Goal: Task Accomplishment & Management: Complete application form

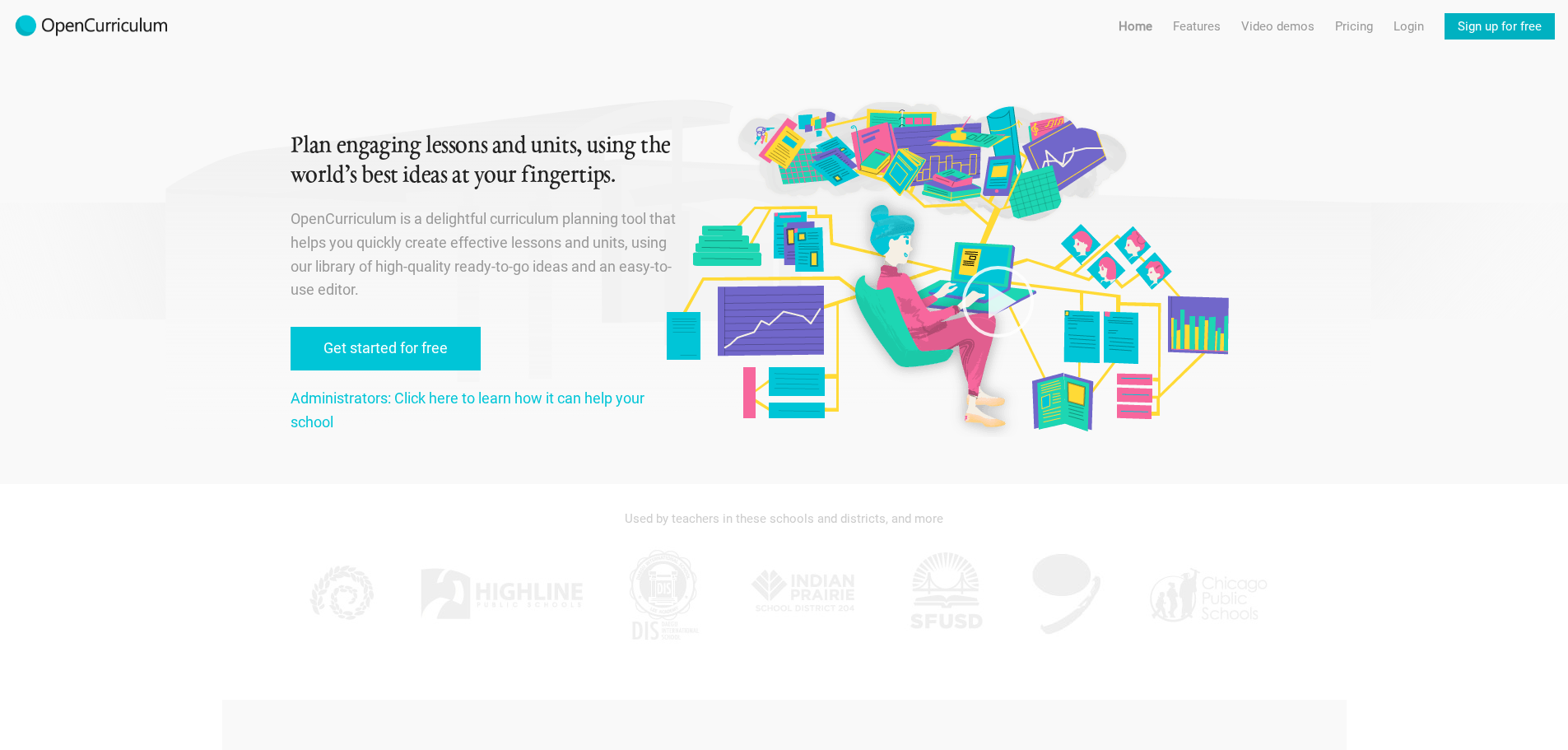
click at [1473, 27] on link "Sign up for free" at bounding box center [1500, 27] width 111 height 27
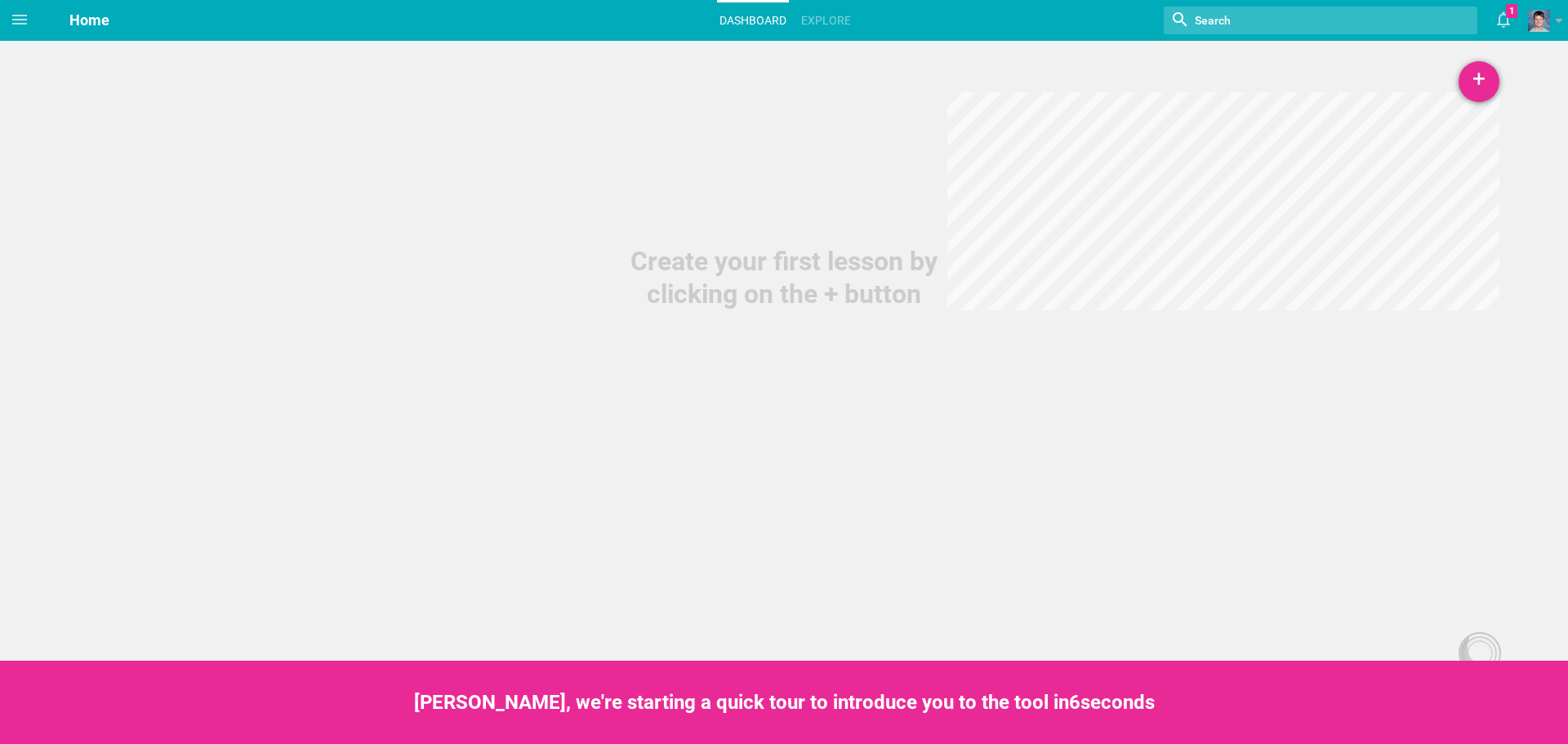
click at [1477, 89] on div "+" at bounding box center [1479, 81] width 41 height 41
click at [1413, 131] on link "Lesson" at bounding box center [1438, 127] width 122 height 36
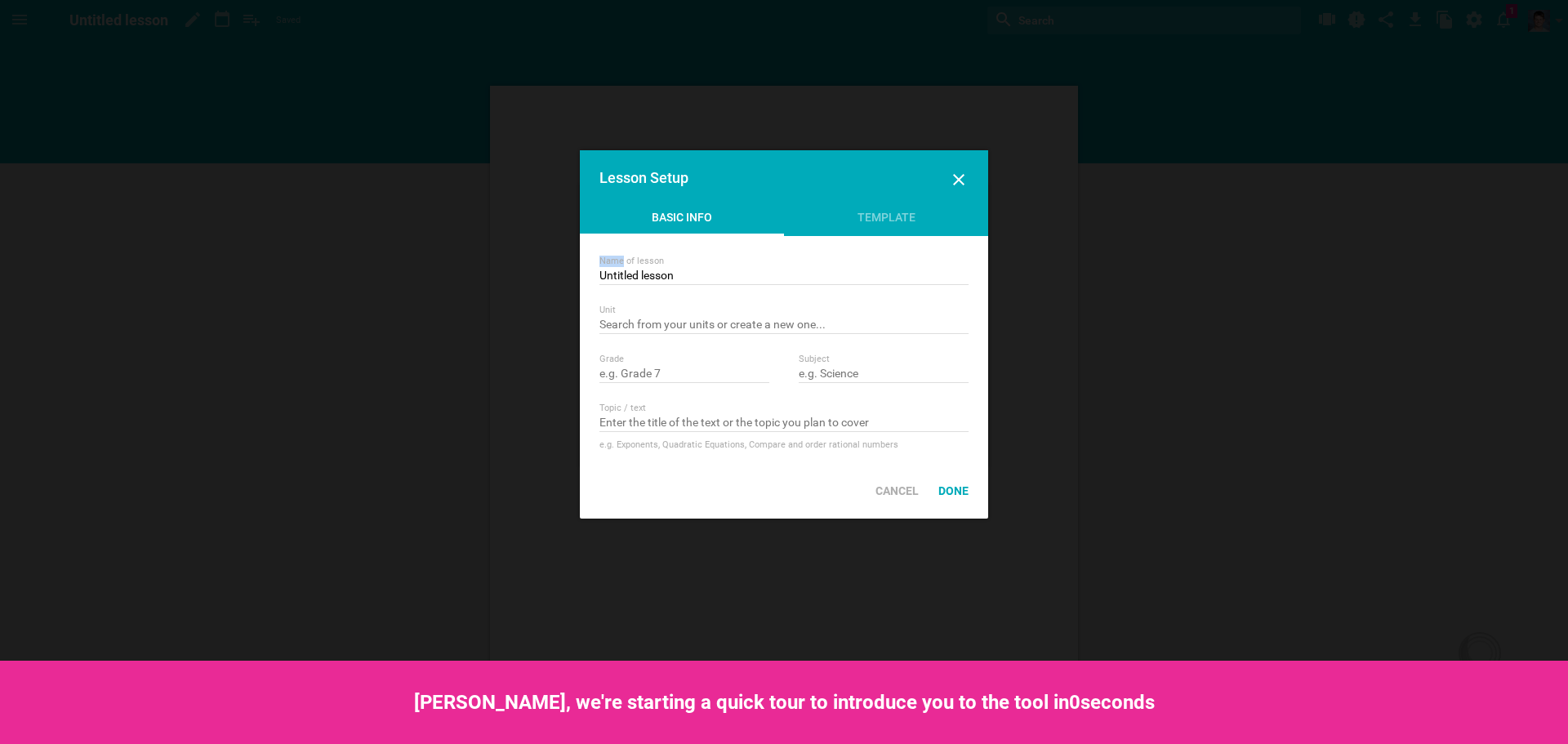
drag, startPoint x: 770, startPoint y: 267, endPoint x: 622, endPoint y: 260, distance: 148.2
click at [622, 260] on div "Name of lesson Untitled lesson" at bounding box center [784, 270] width 369 height 29
click at [714, 270] on input "Untitled lesson" at bounding box center [784, 276] width 369 height 16
drag, startPoint x: 746, startPoint y: 279, endPoint x: 559, endPoint y: 245, distance: 190.1
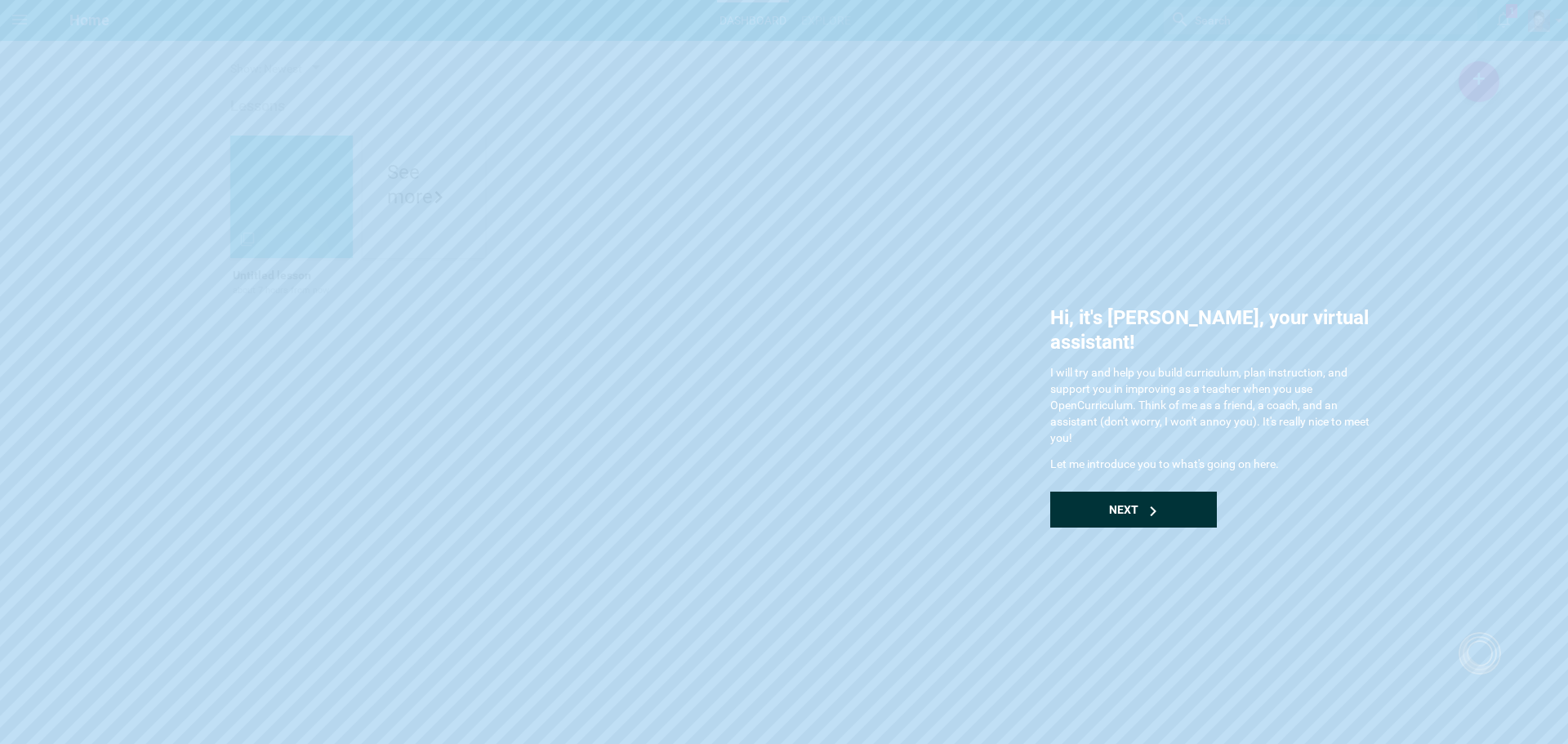
click at [1165, 494] on div "Next" at bounding box center [1133, 509] width 166 height 36
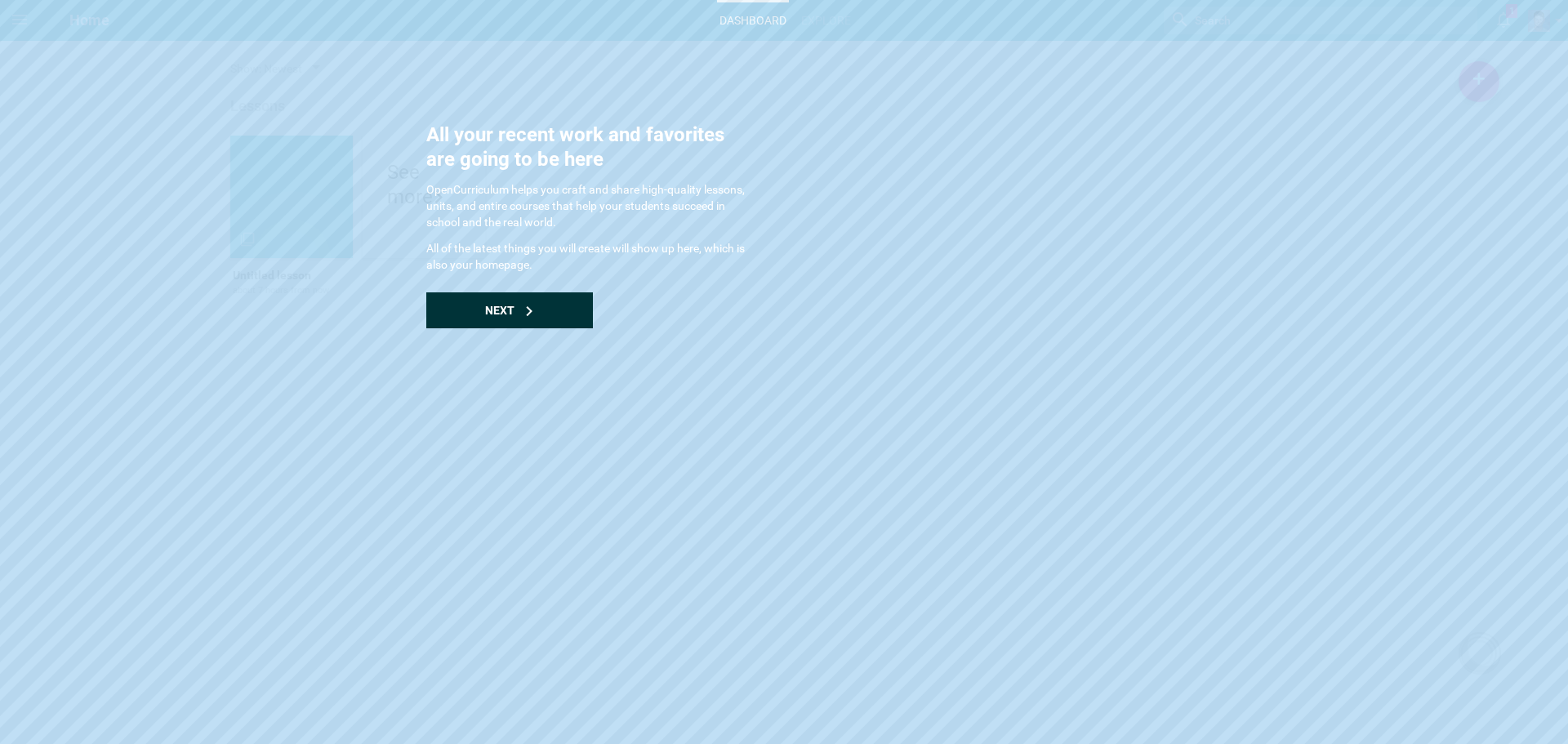
click at [526, 311] on icon at bounding box center [529, 311] width 10 height 10
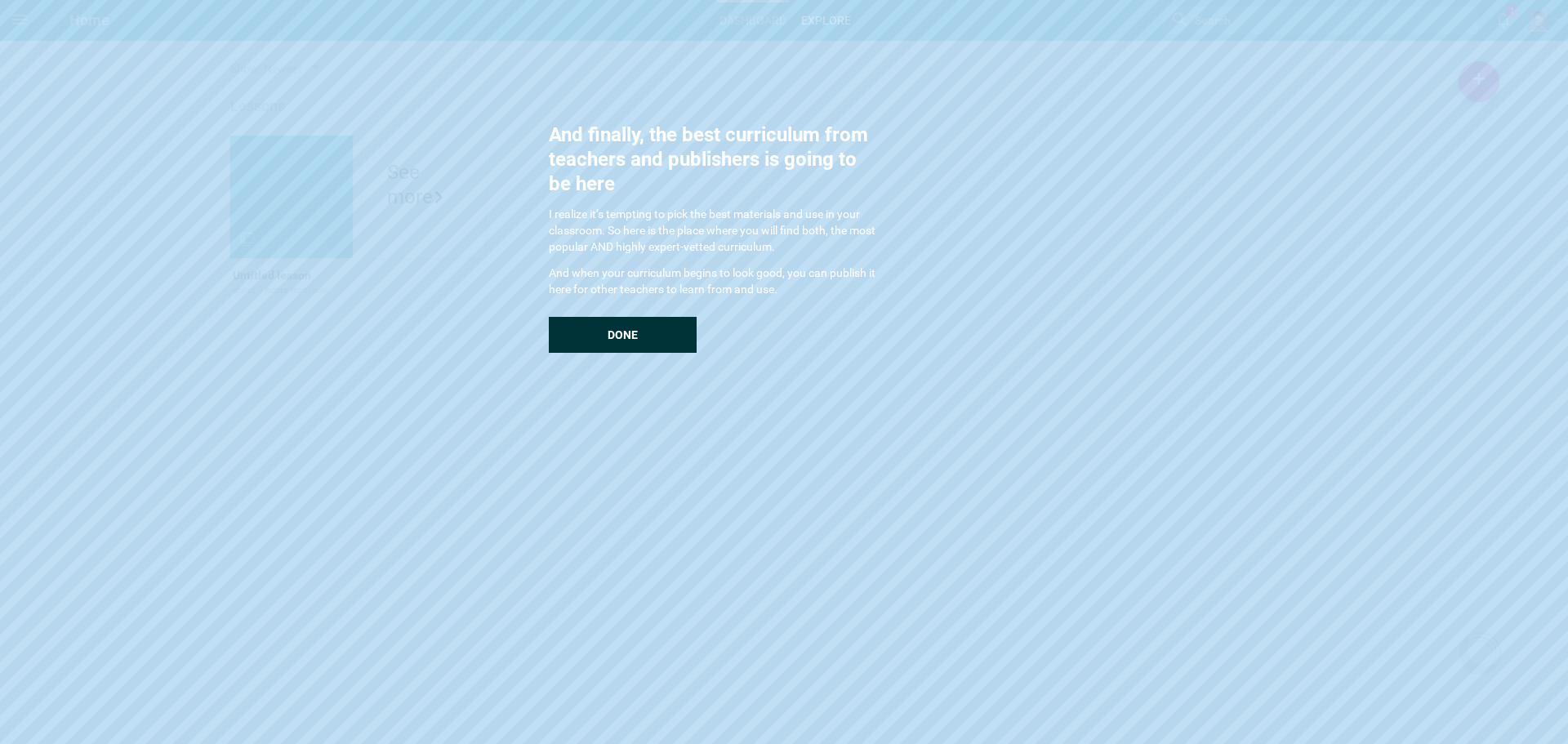
click at [585, 340] on div "Done" at bounding box center [622, 335] width 148 height 36
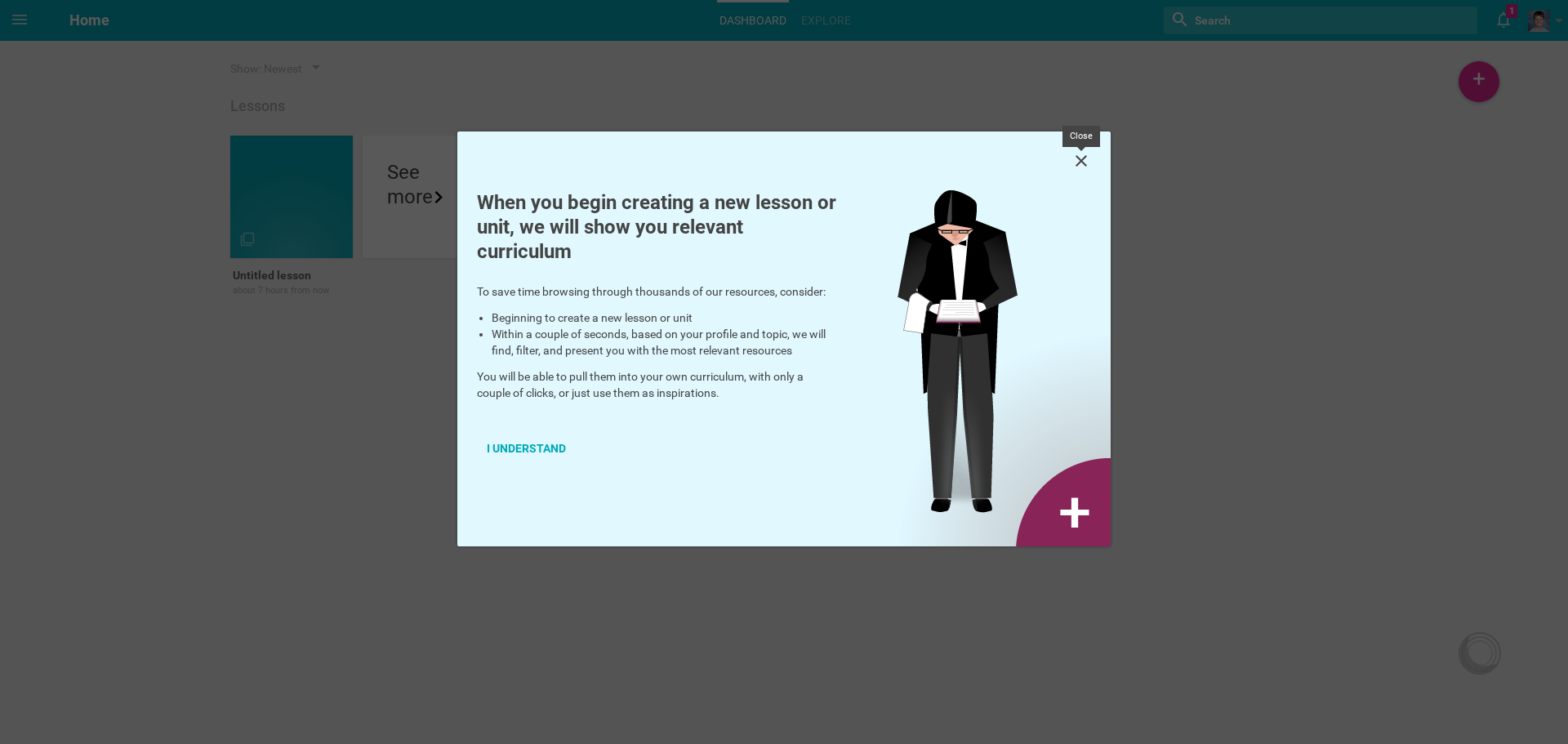
click at [1086, 158] on icon at bounding box center [1081, 161] width 19 height 19
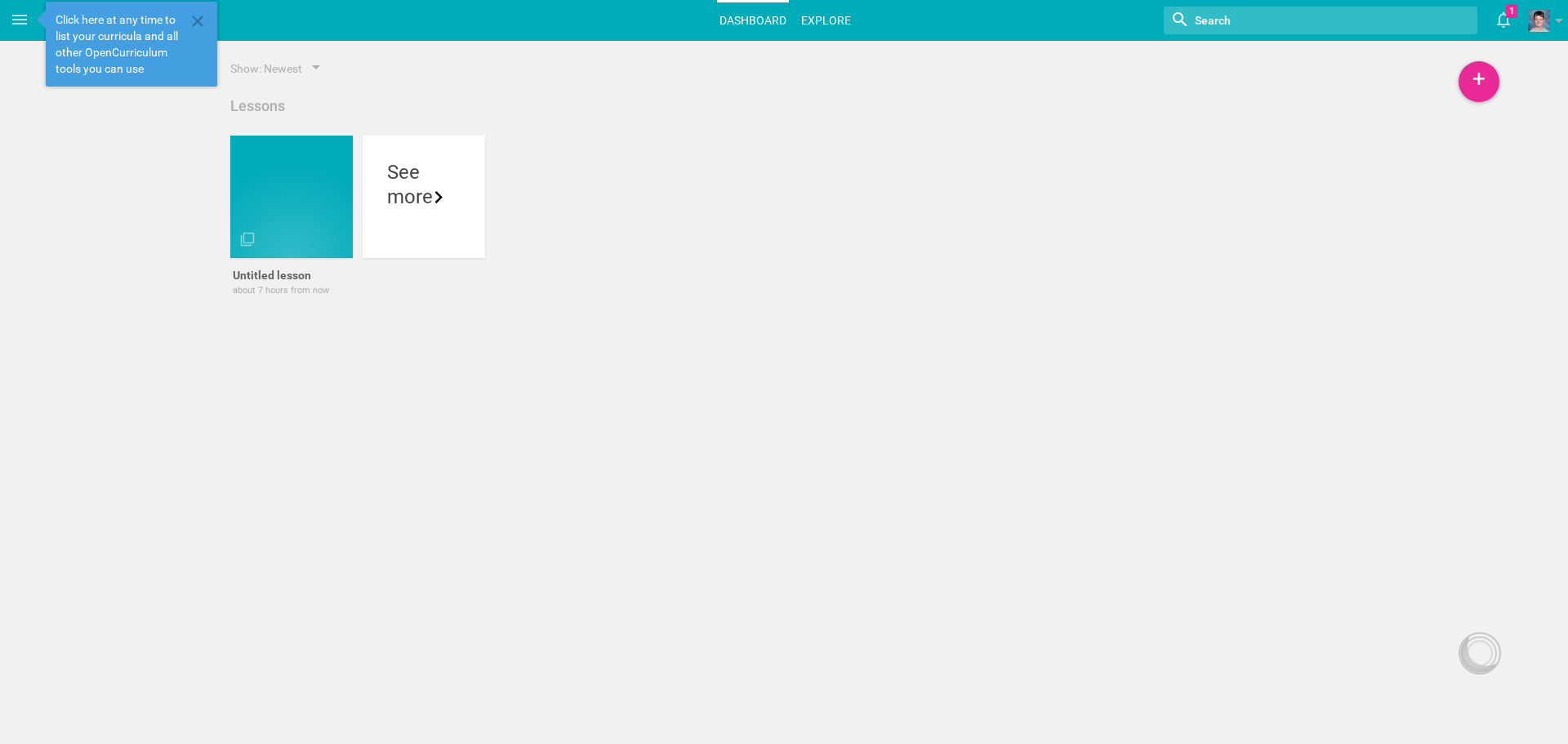
click at [806, 25] on link "Explore" at bounding box center [826, 20] width 55 height 36
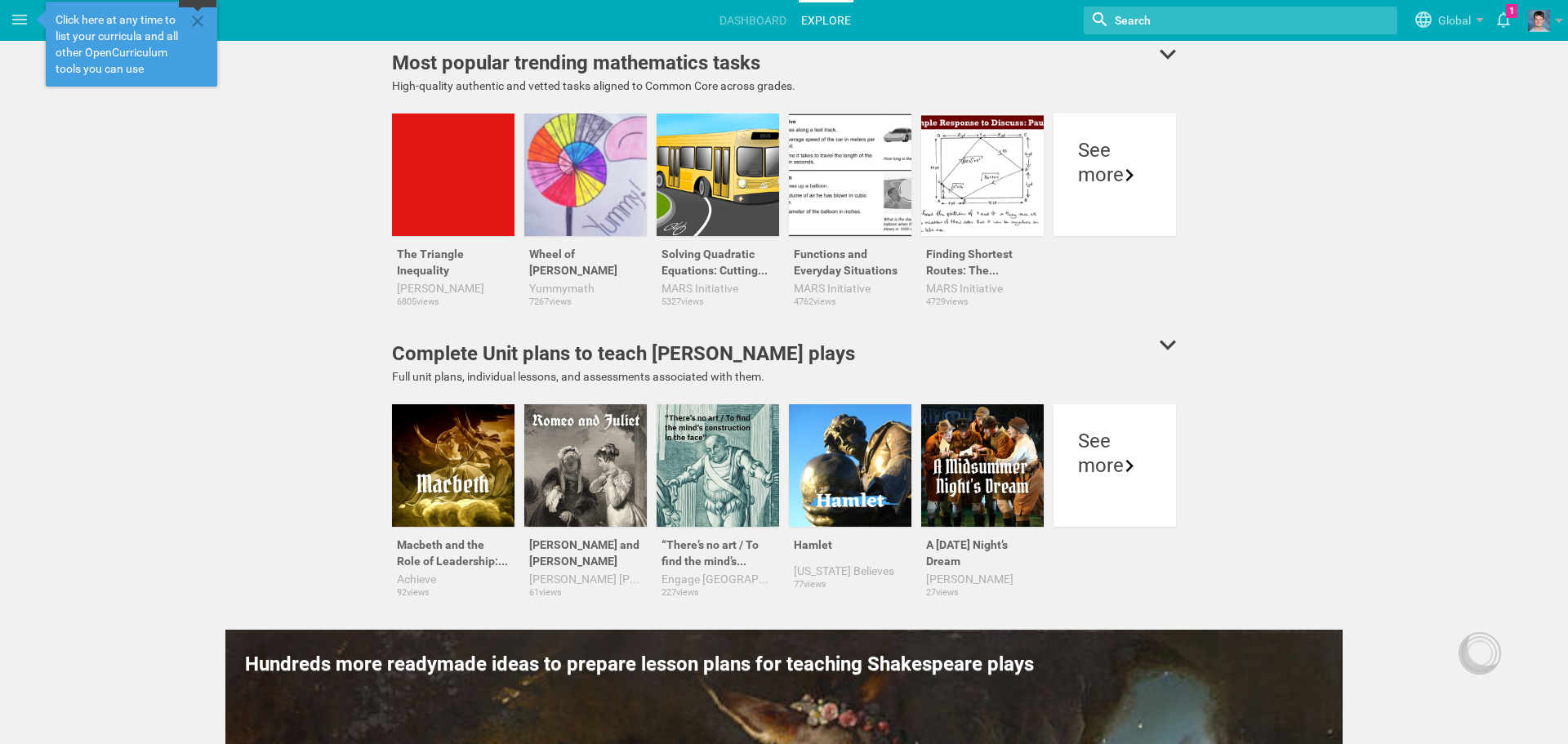
click at [195, 12] on icon at bounding box center [197, 21] width 19 height 19
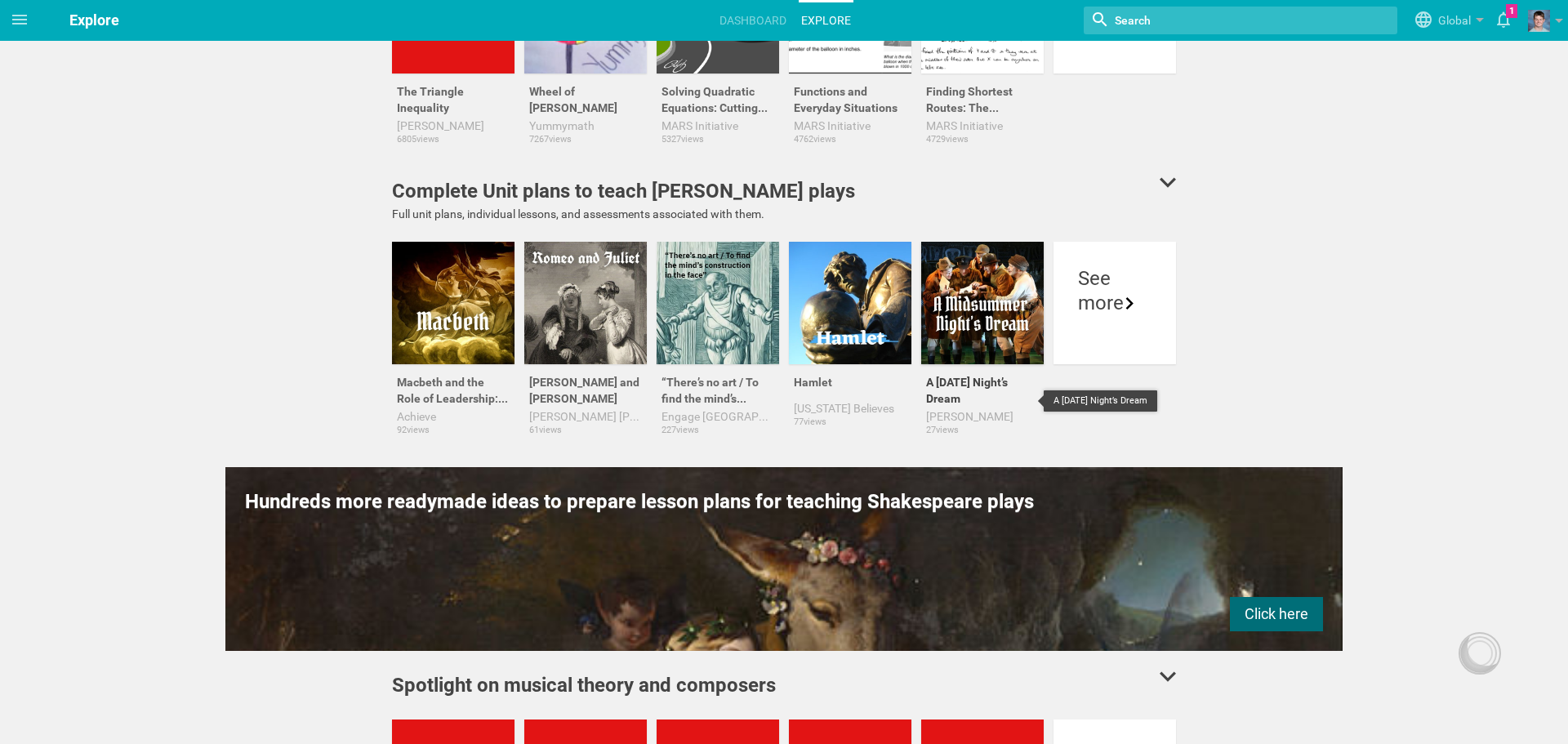
scroll to position [163, 0]
click at [1063, 328] on div "See more" at bounding box center [1115, 302] width 122 height 122
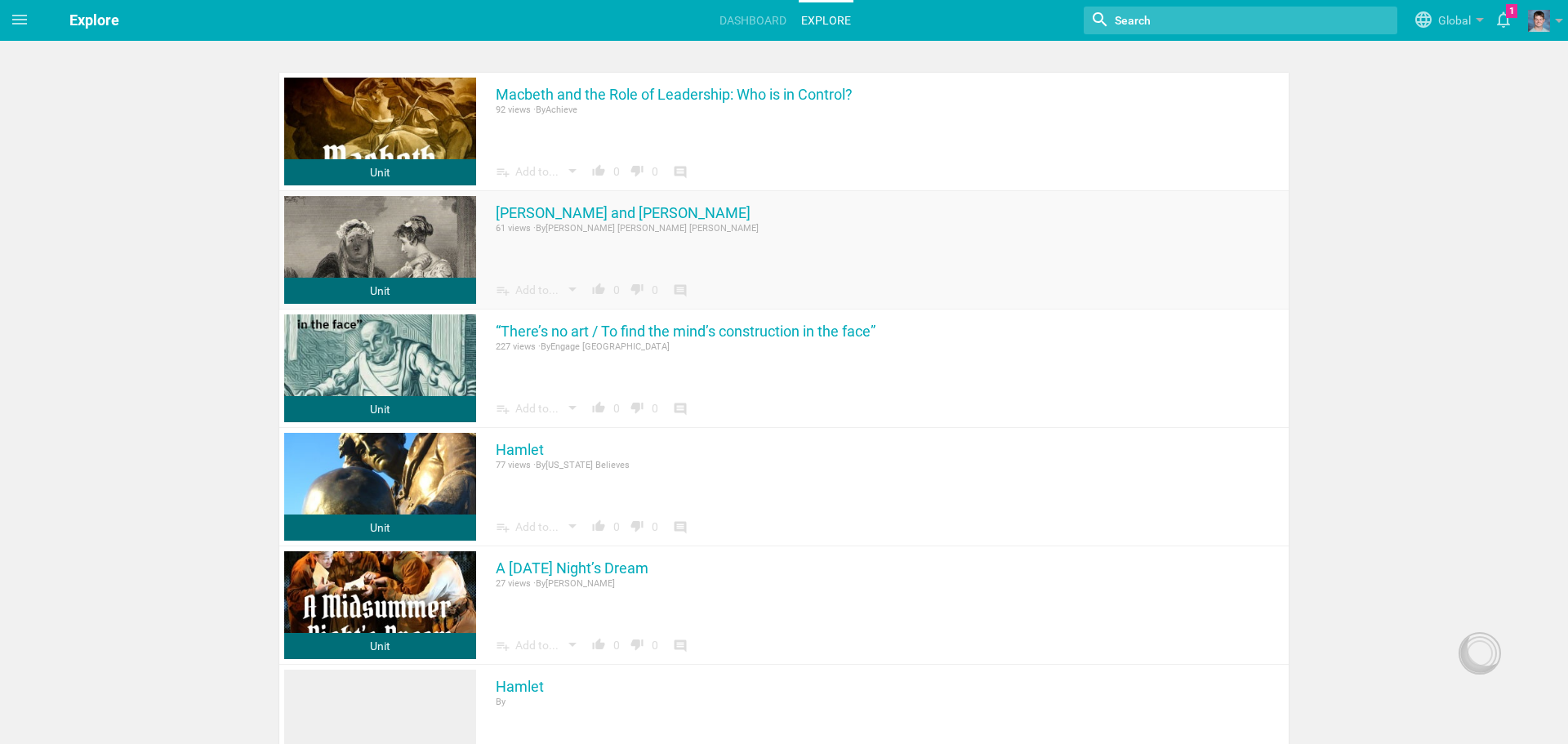
click at [436, 258] on link at bounding box center [380, 250] width 192 height 108
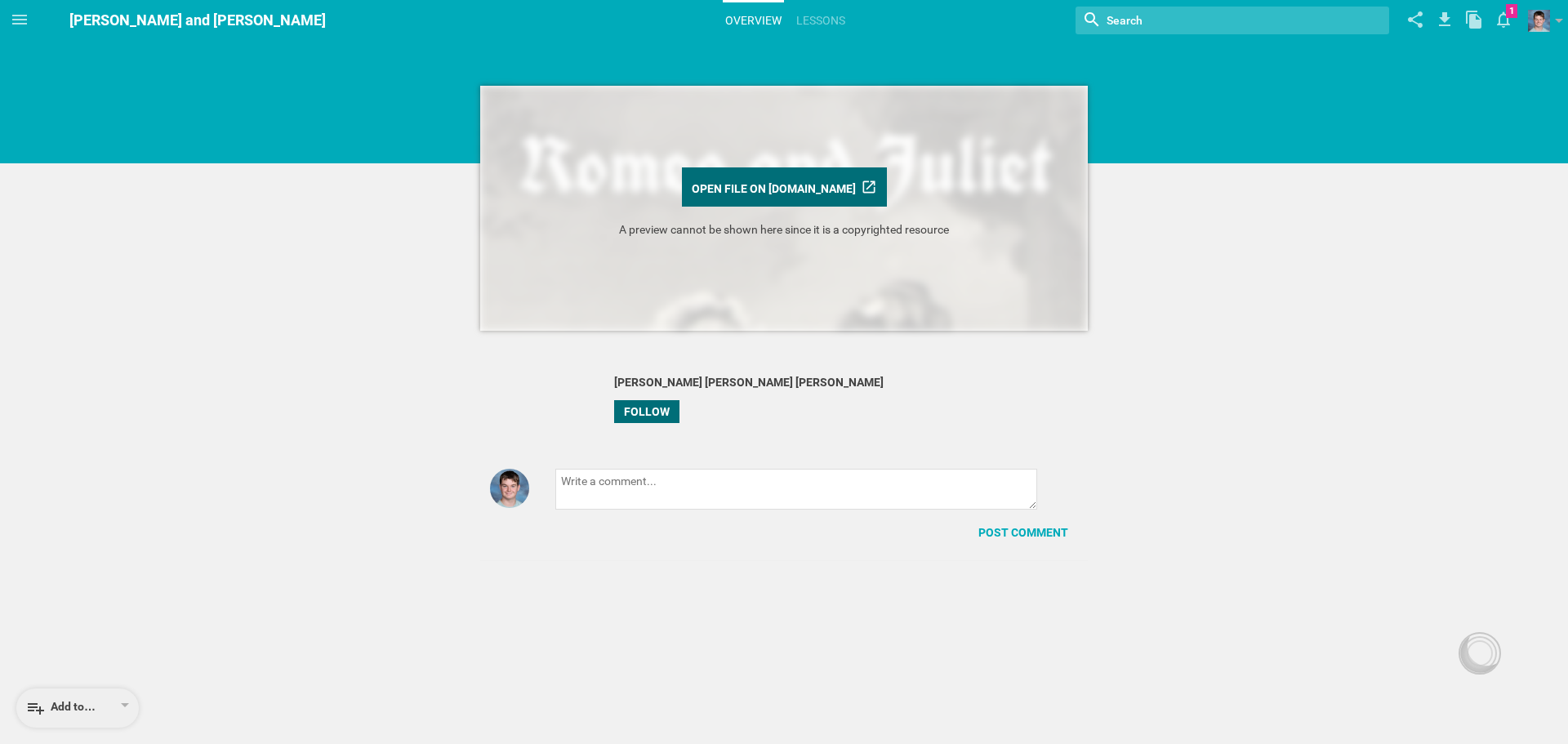
click at [821, 188] on link "Open file on www.petersmagorinsky.net" at bounding box center [784, 187] width 205 height 39
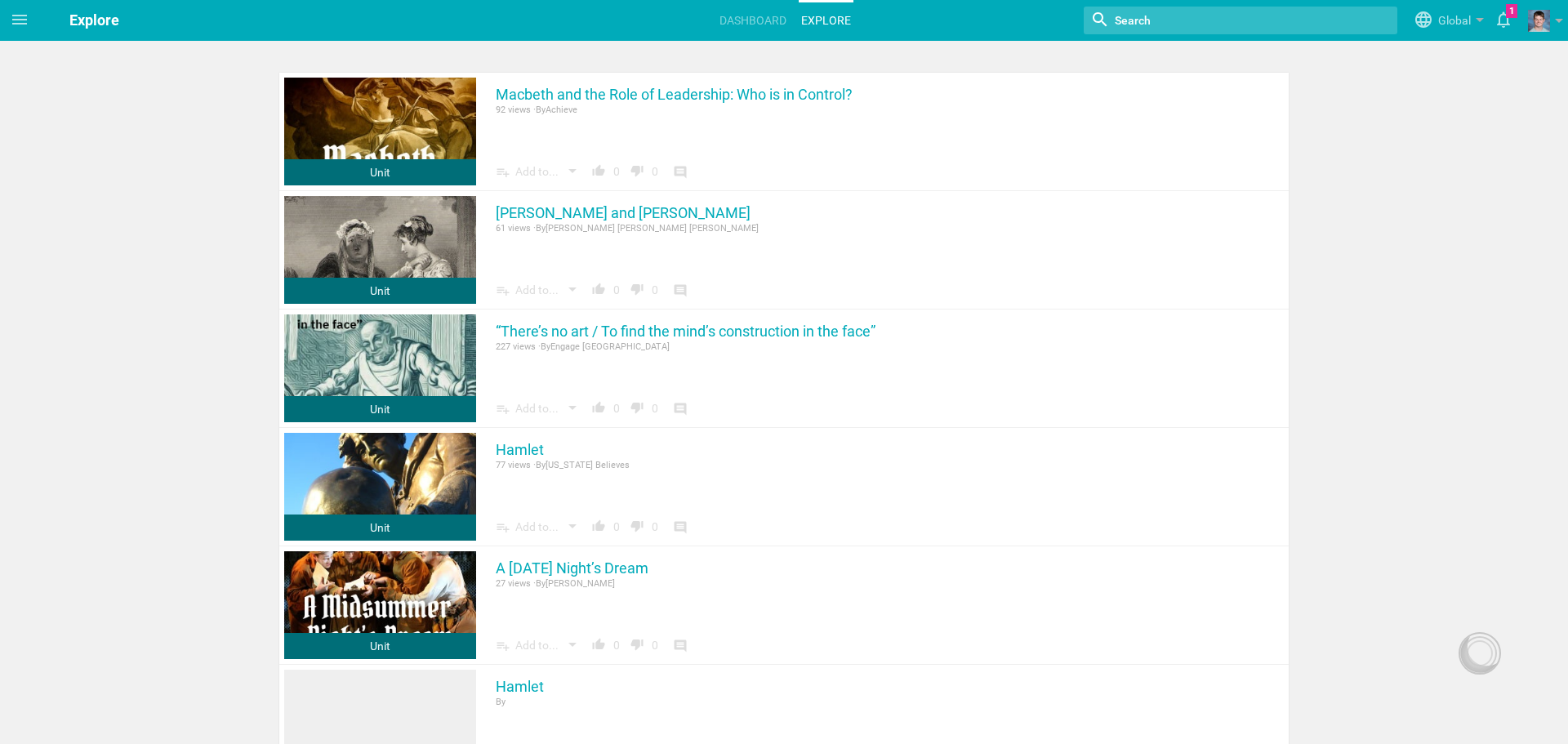
click at [1136, 8] on div at bounding box center [1240, 19] width 313 height 27
click at [1255, 37] on hgroup "Explore Dashboard Explore Nothing found with term "" Global Global 1 Moe is now…" at bounding box center [803, 20] width 1529 height 41
click at [1235, 19] on input "textbox" at bounding box center [1207, 20] width 188 height 21
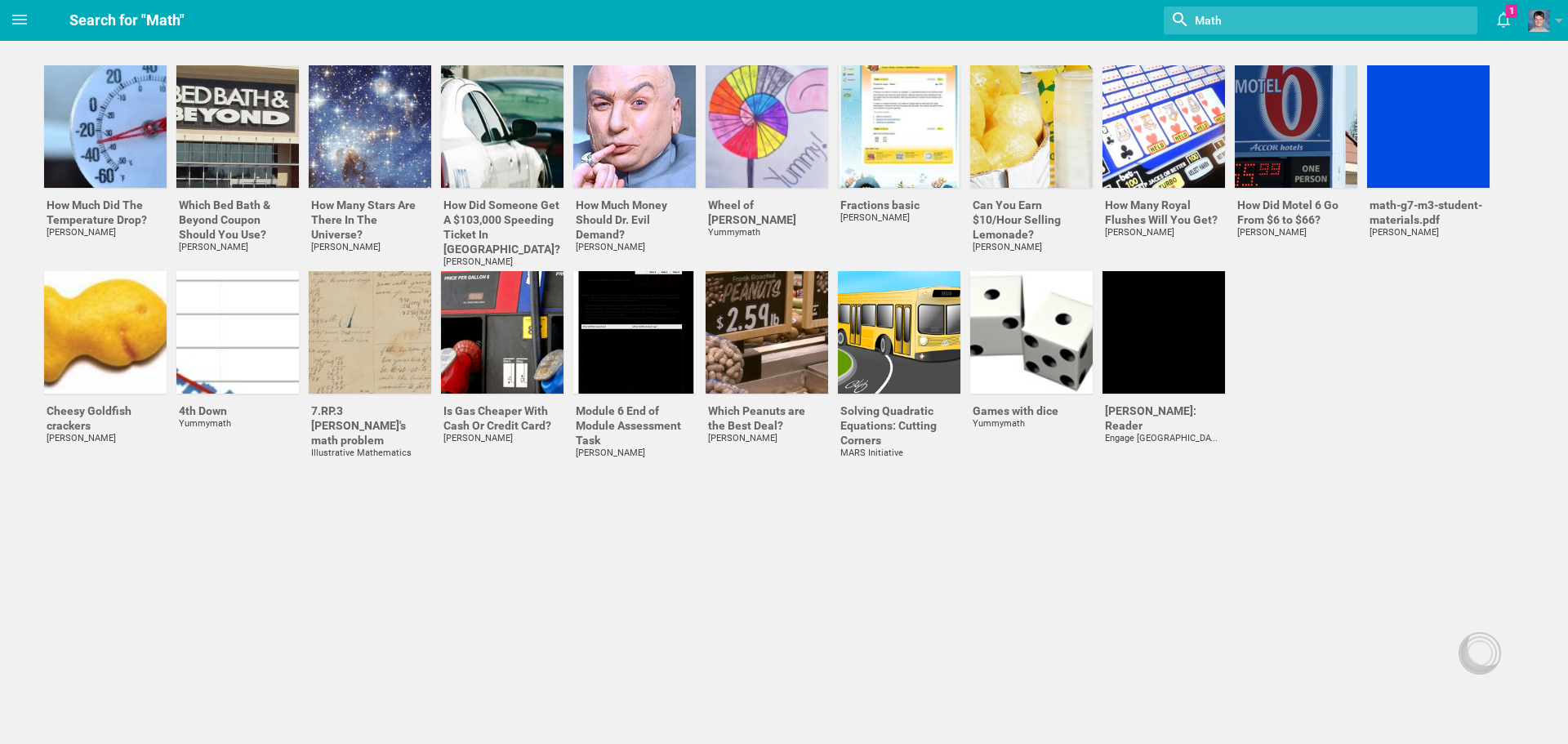
click at [1269, 21] on input "textbox" at bounding box center [1287, 20] width 188 height 21
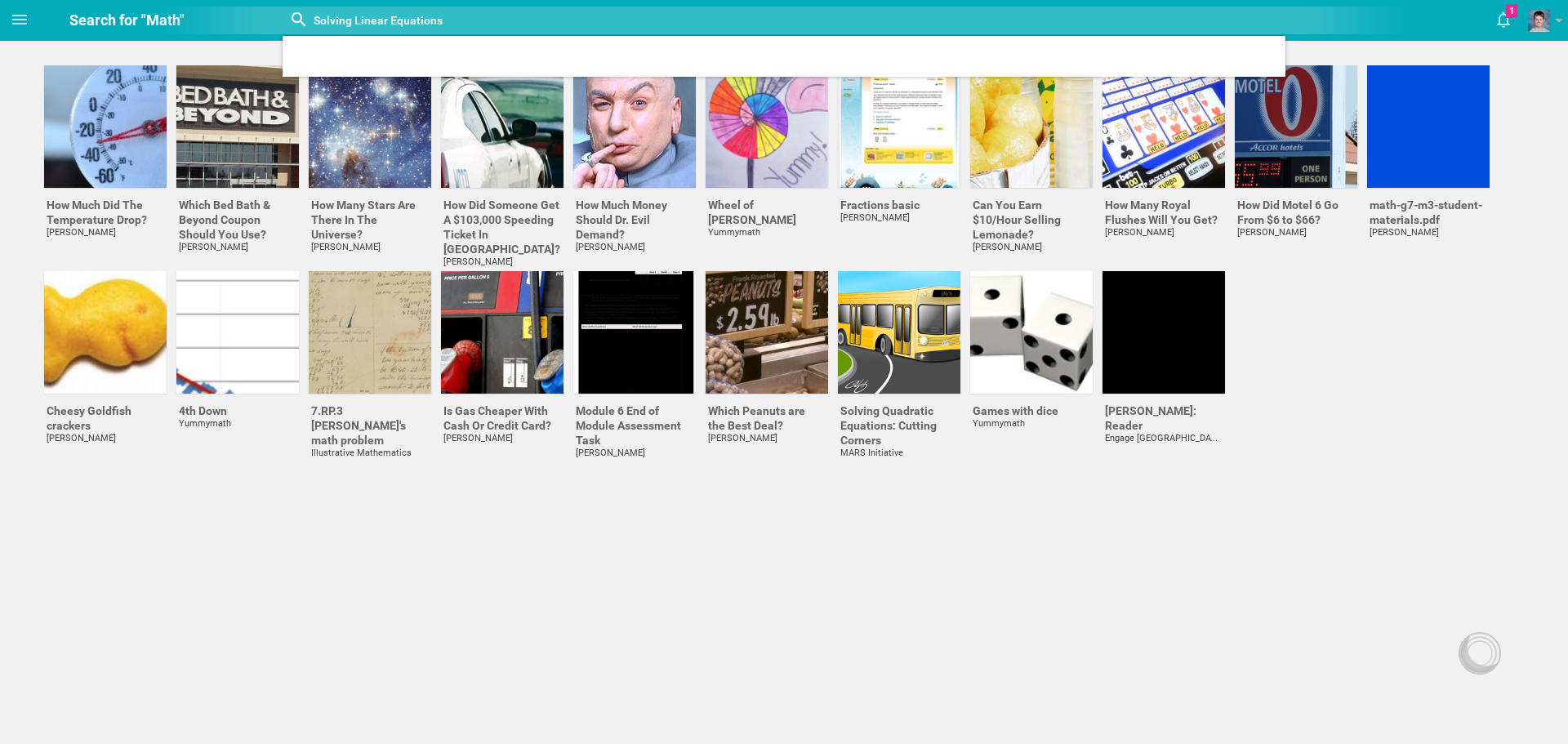
type input "Solving Linear Equations"
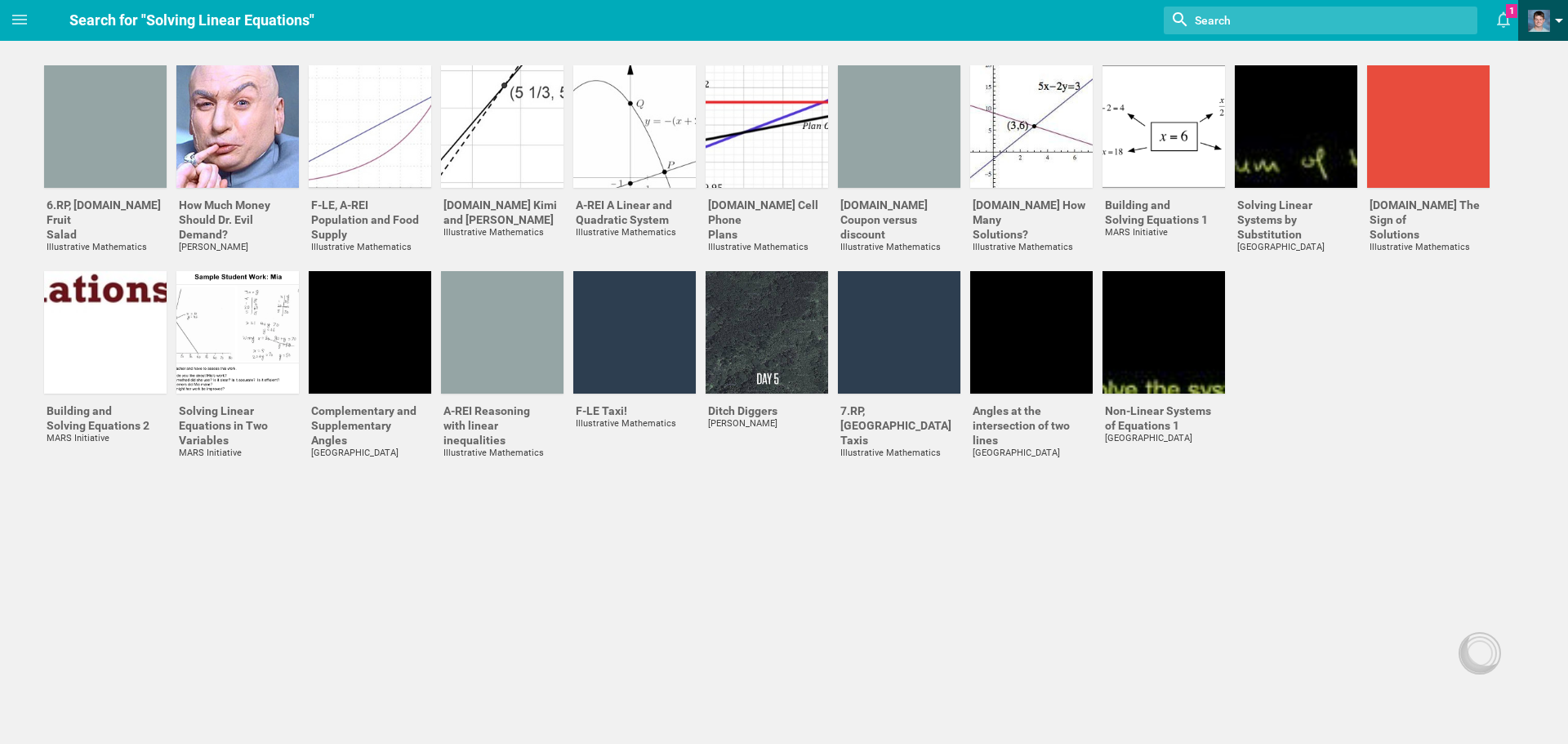
drag, startPoint x: 1532, startPoint y: 19, endPoint x: 1528, endPoint y: 28, distance: 9.8
click at [1532, 24] on span at bounding box center [1539, 20] width 22 height 22
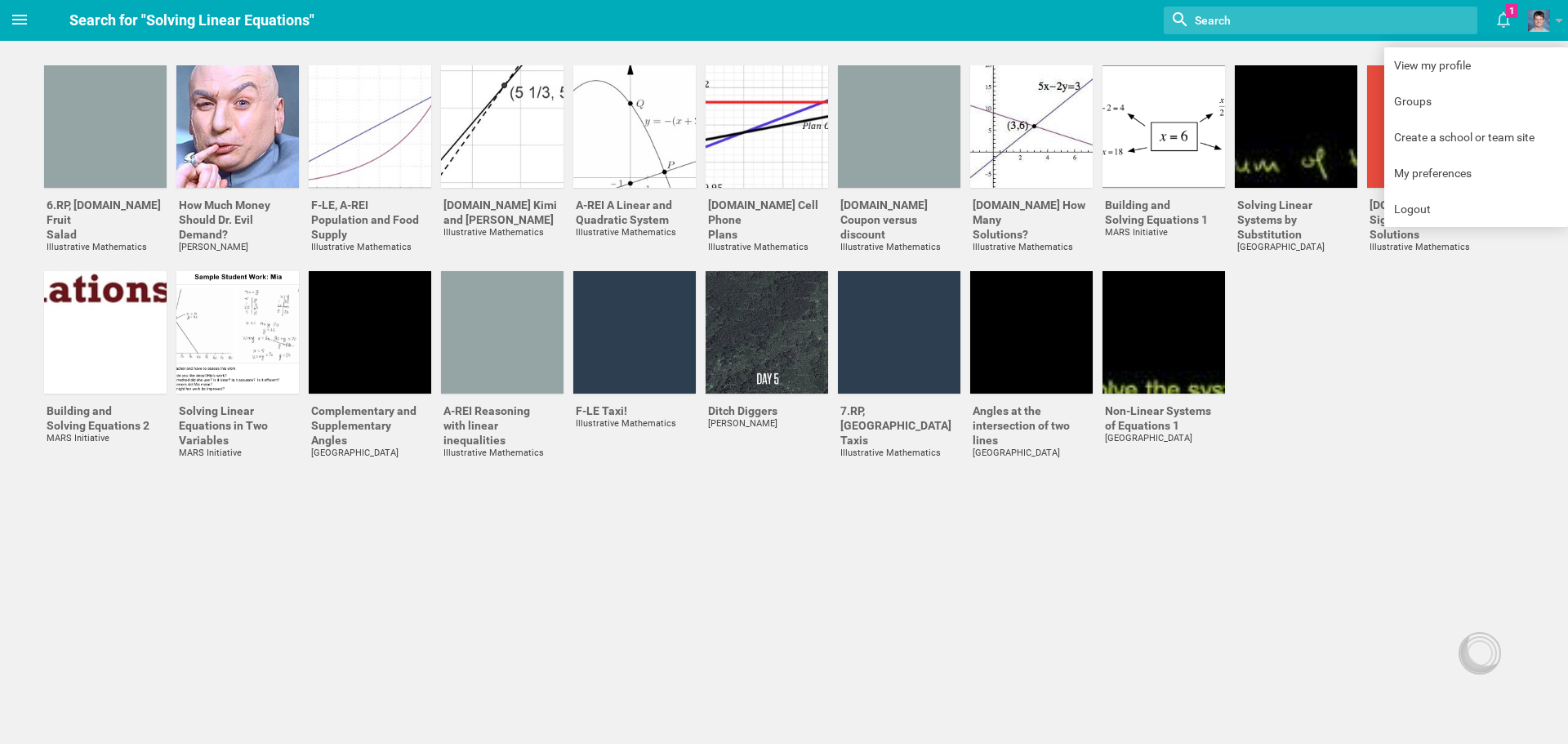
click at [16, 30] on span at bounding box center [19, 19] width 39 height 39
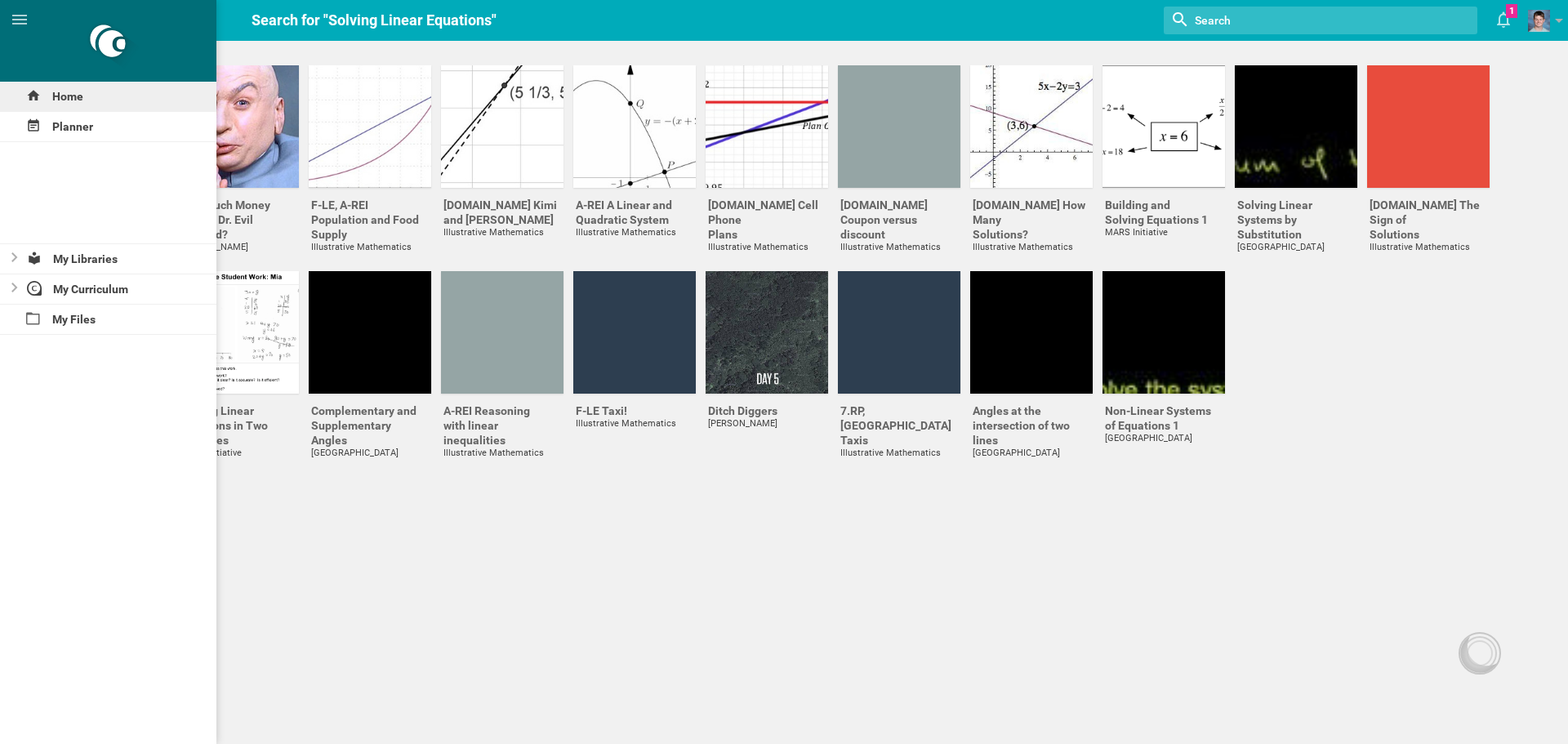
click at [68, 100] on div "Home" at bounding box center [108, 96] width 216 height 29
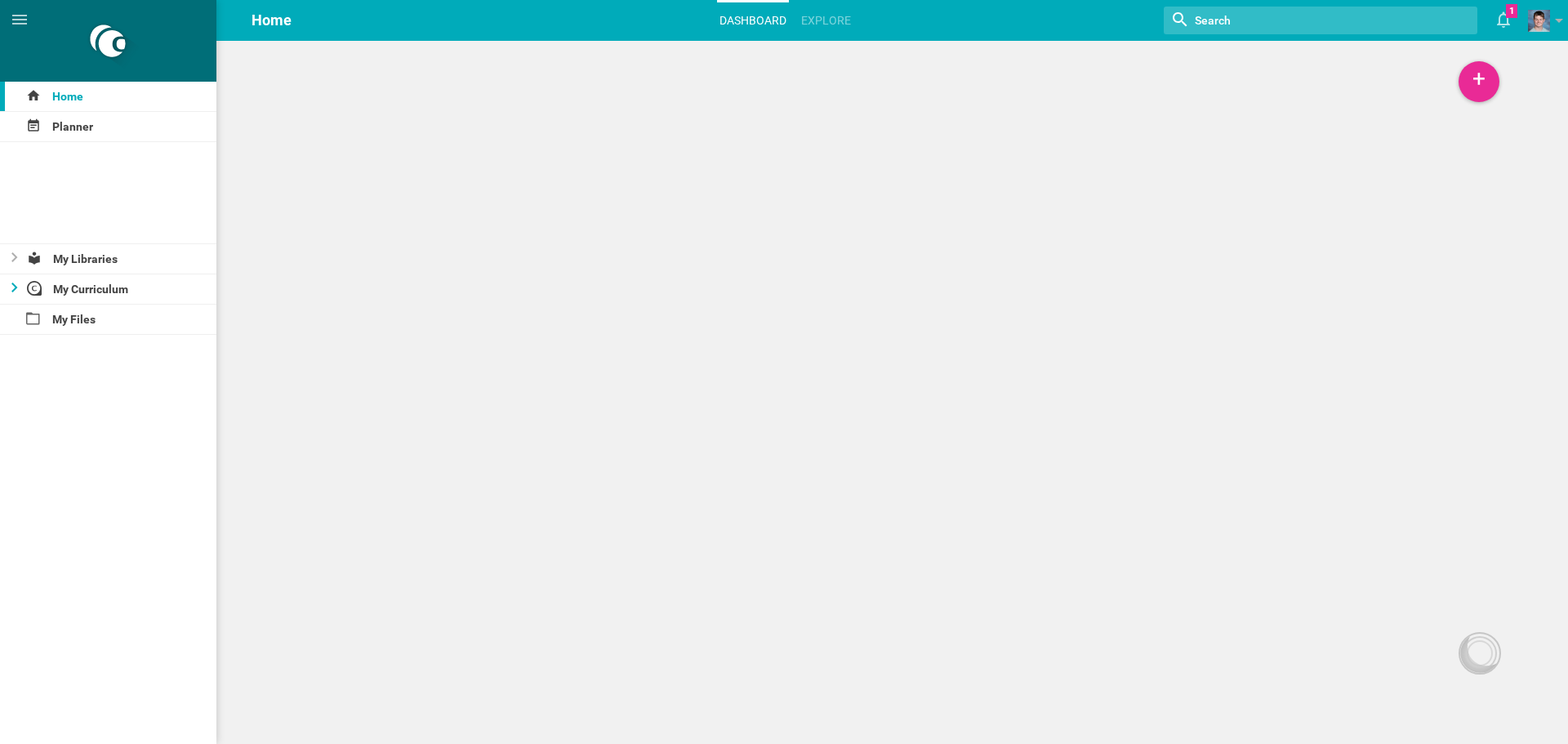
click at [13, 290] on icon at bounding box center [14, 287] width 6 height 10
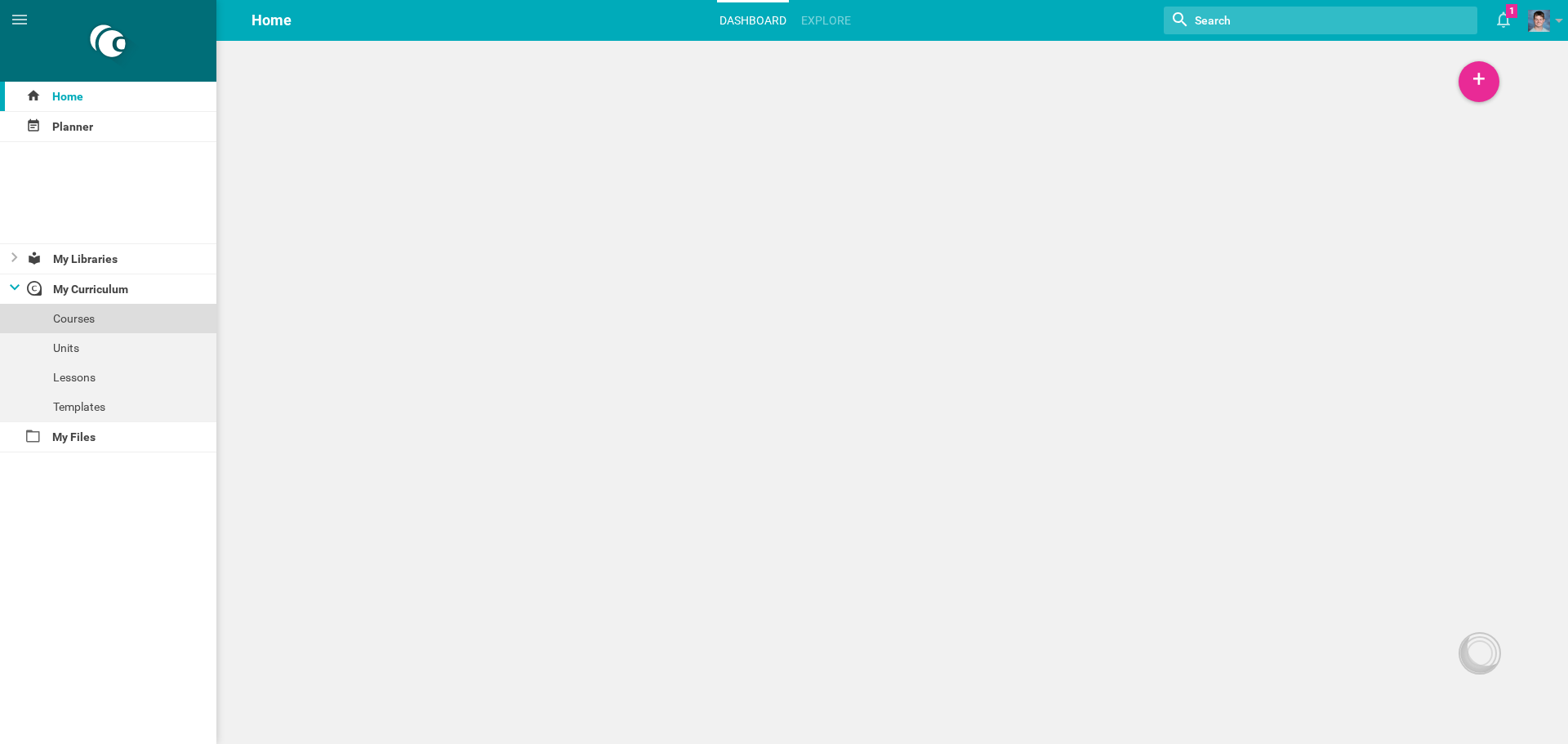
click at [81, 321] on div "Courses" at bounding box center [108, 318] width 216 height 29
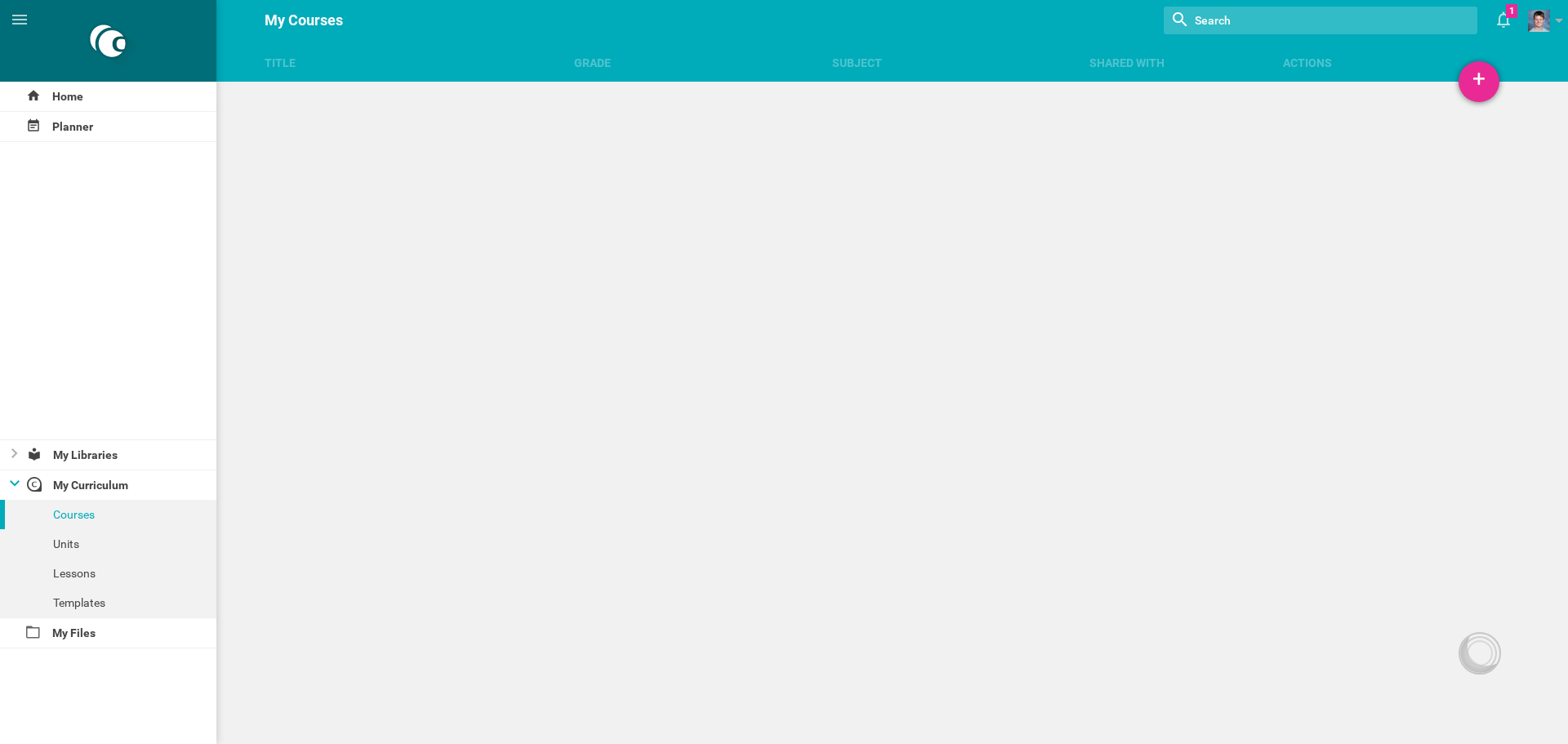
click at [1485, 61] on div "Title Grade Subject Shared with Actions Home Planner My Libraries My Curriculum…" at bounding box center [784, 372] width 1568 height 744
click at [1483, 76] on div "+" at bounding box center [1479, 81] width 41 height 41
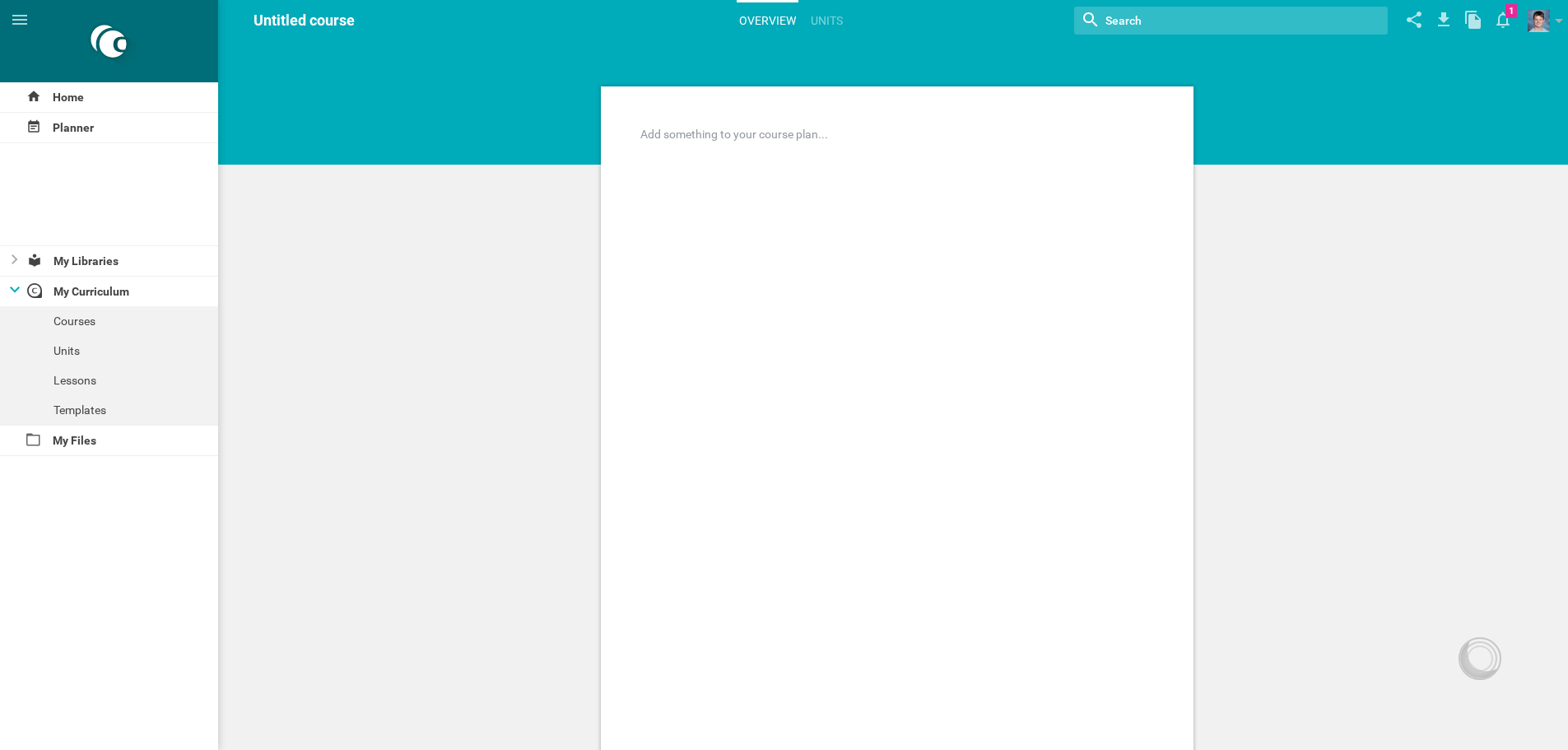
click at [733, 149] on div "Add something to your course plan..." at bounding box center [897, 496] width 593 height 821
click at [731, 134] on div at bounding box center [898, 134] width 513 height 16
click at [84, 101] on div "Home" at bounding box center [109, 96] width 218 height 29
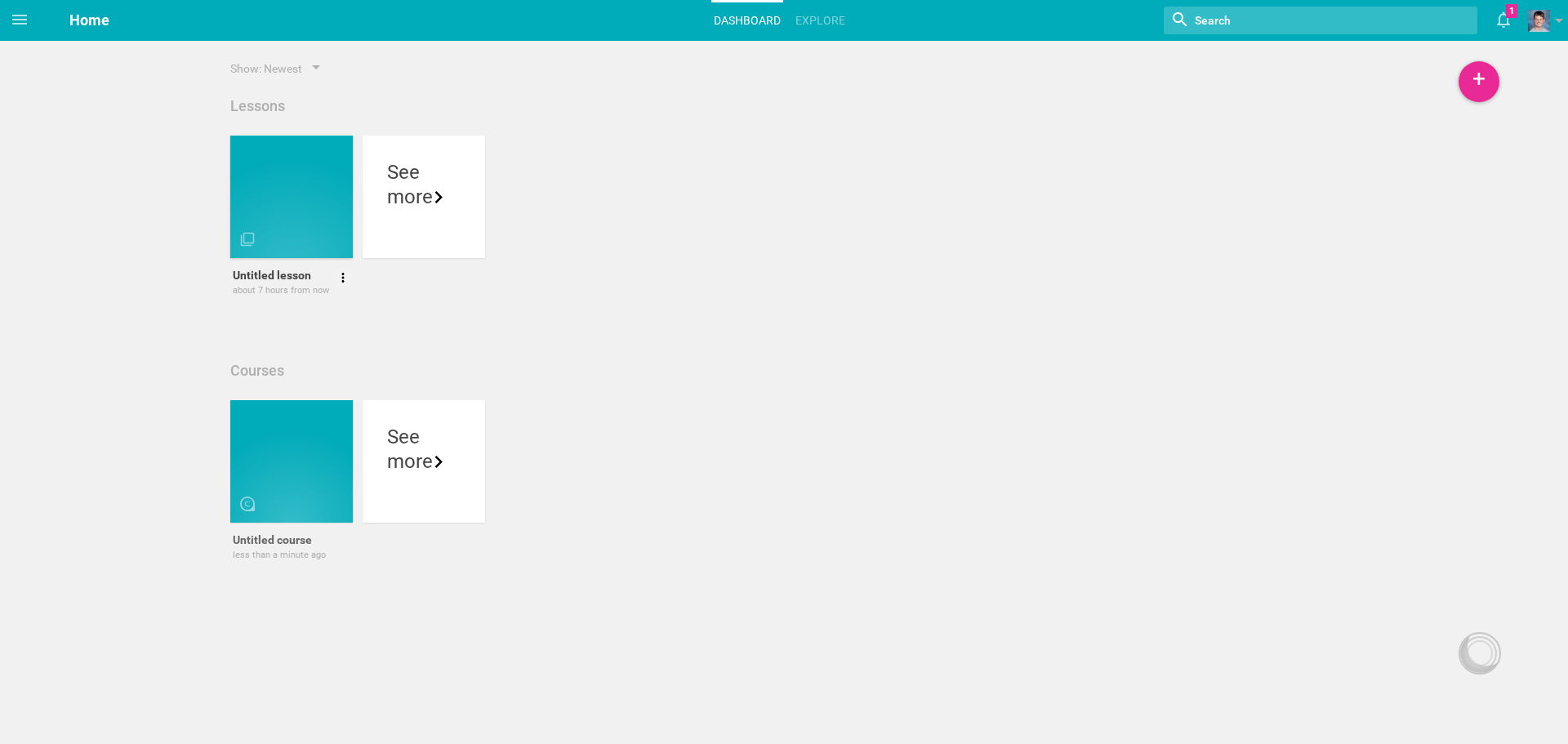
click at [275, 224] on div at bounding box center [301, 232] width 122 height 27
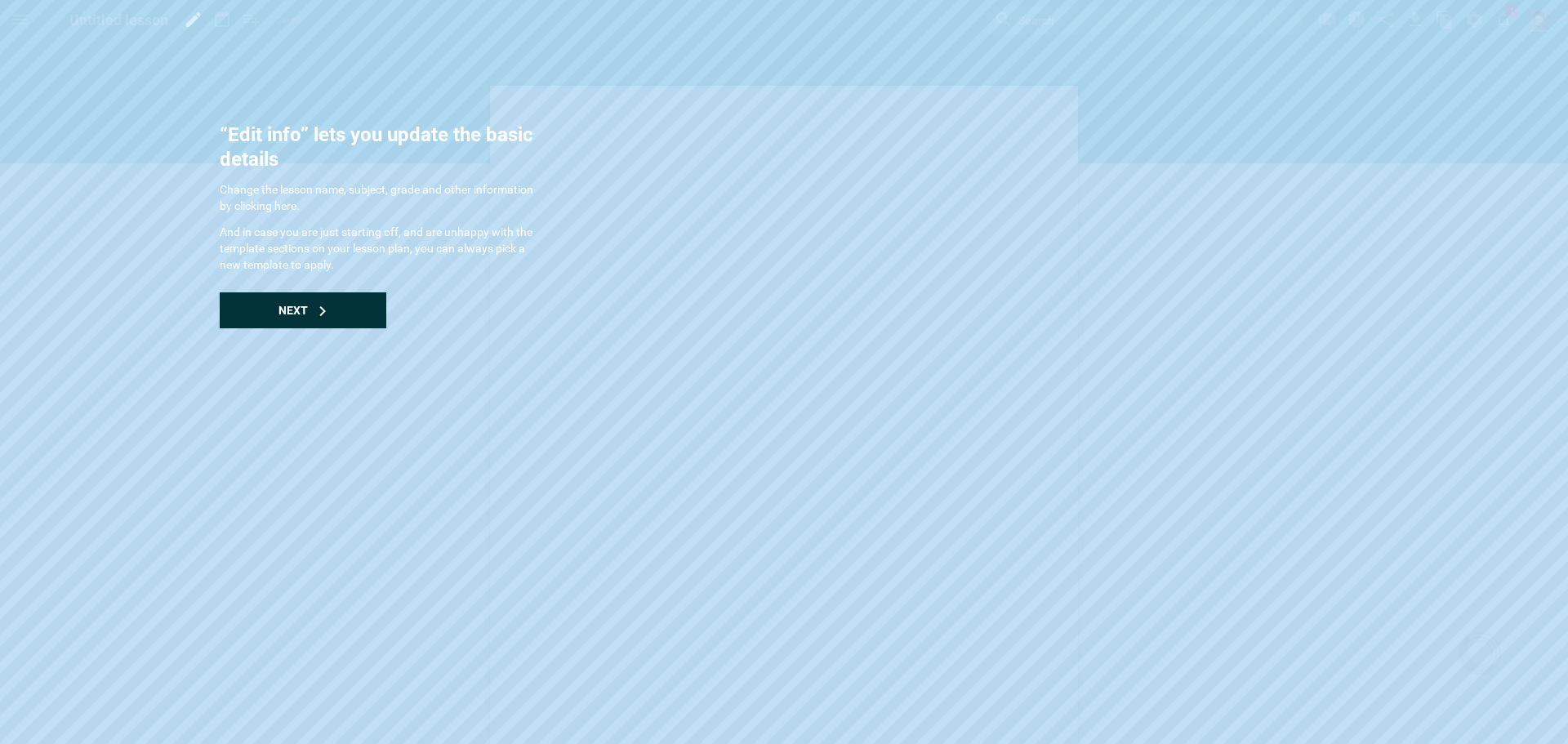
click at [297, 300] on div "Next" at bounding box center [303, 310] width 166 height 36
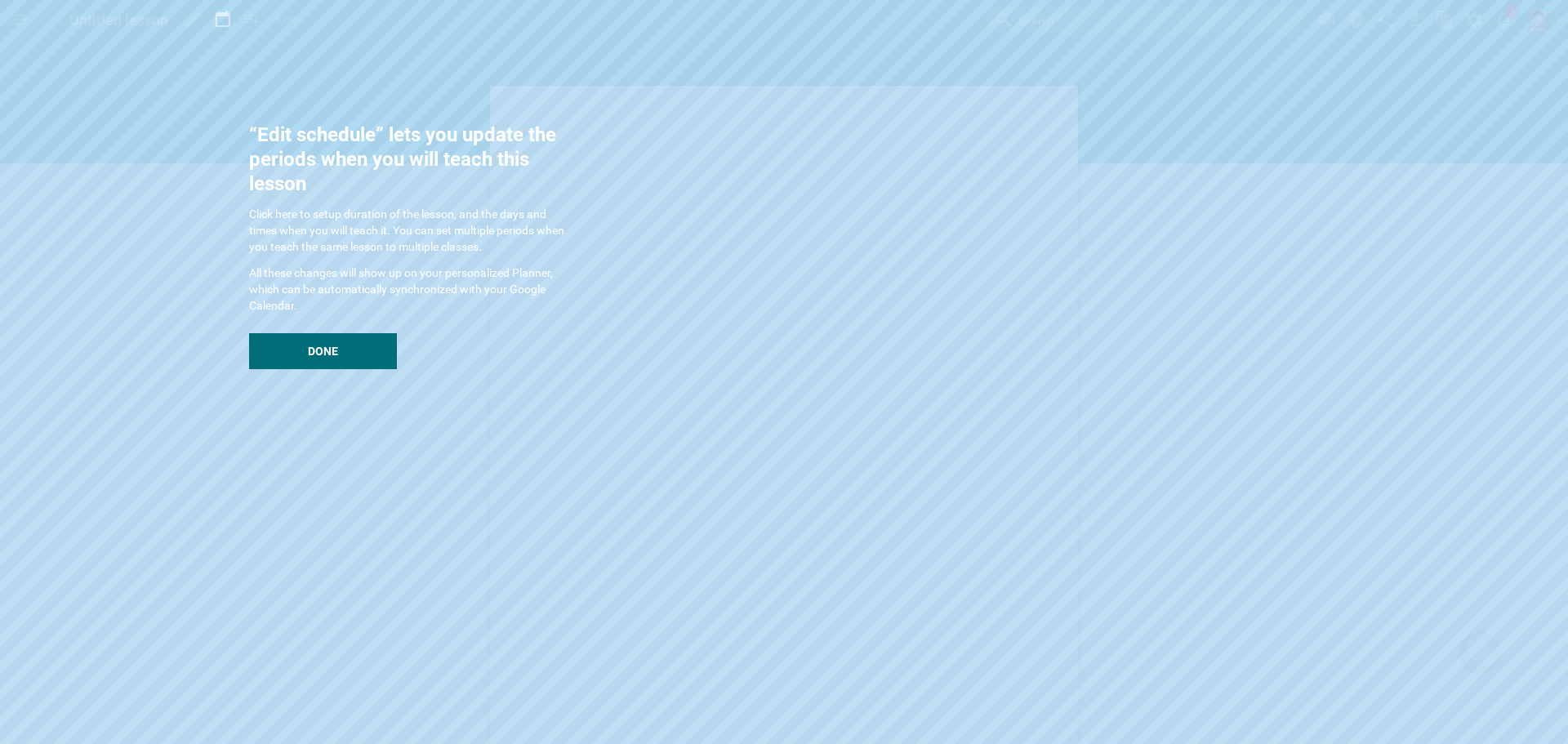
click at [305, 323] on div "“Edit schedule” lets you update the periods when you will teach this lesson Cli…" at bounding box center [412, 245] width 327 height 247
click at [313, 345] on span "Done" at bounding box center [323, 351] width 30 height 13
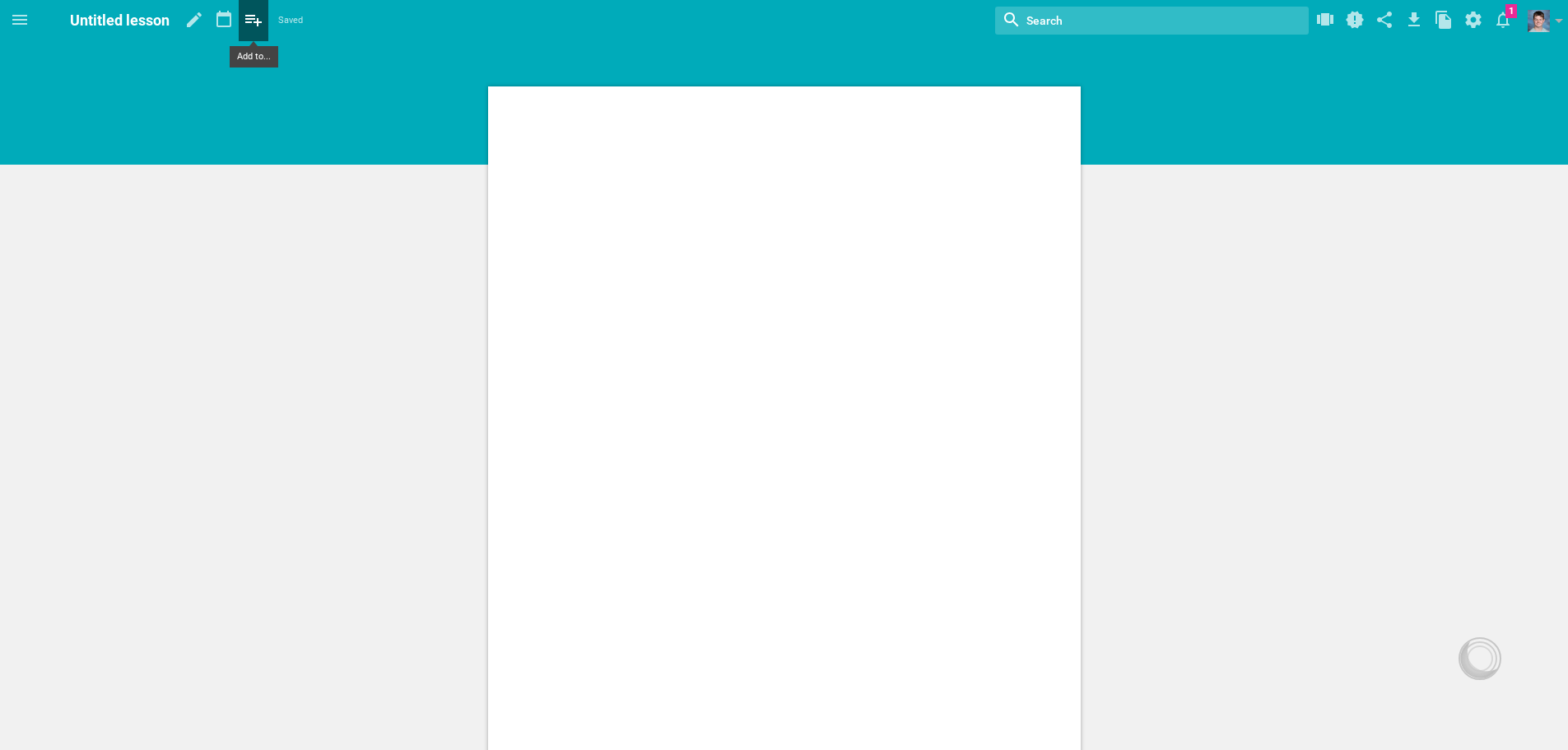
click at [263, 22] on icon at bounding box center [253, 20] width 29 height 39
click at [324, 79] on div "Add citations / references... Reflection Add a reflection on this lesson... Pos…" at bounding box center [784, 637] width 1568 height 1274
click at [822, 174] on div at bounding box center [784, 496] width 593 height 821
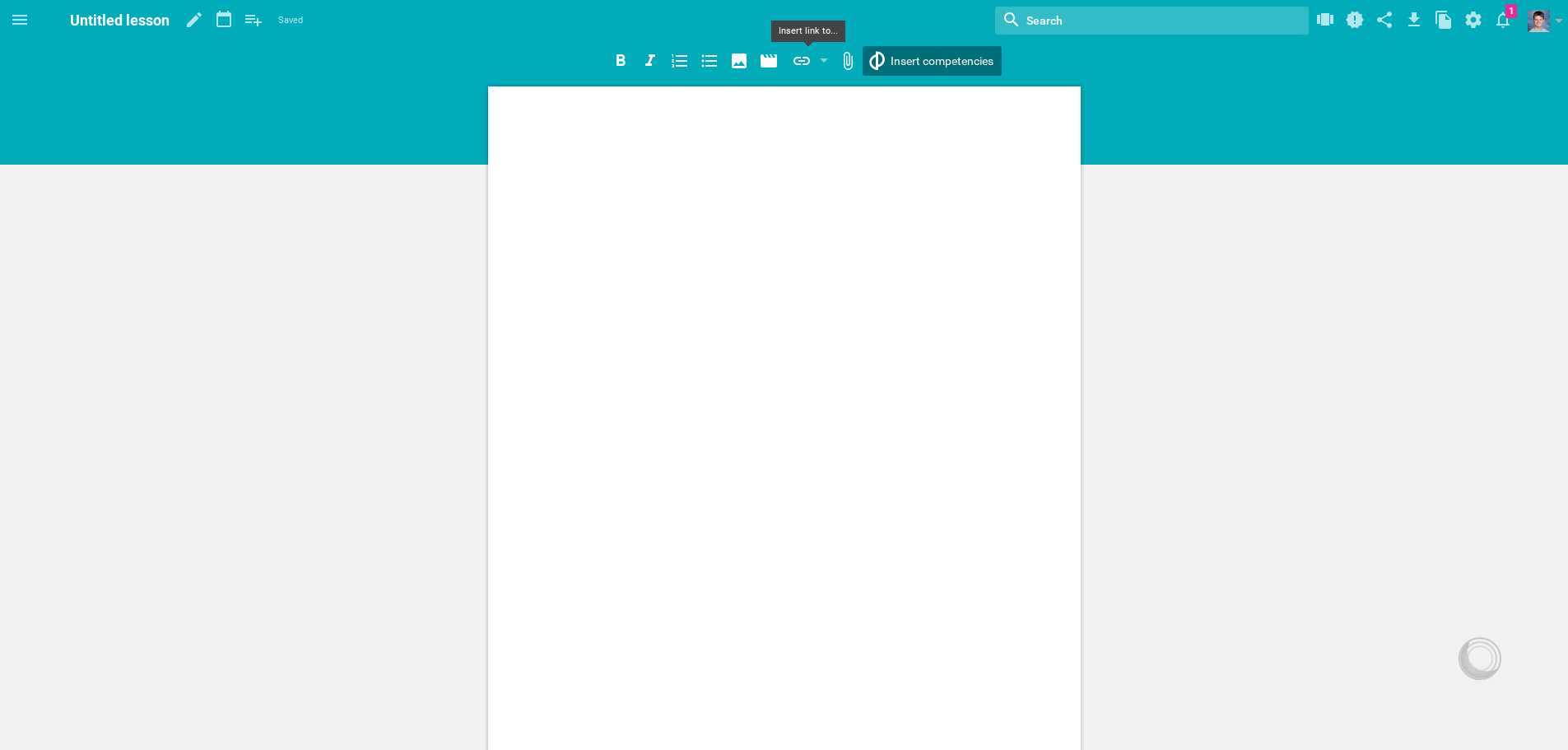
click at [923, 58] on div "Home Planner Untitled course My Libraries My Curriculum My Files Untitled lesso…" at bounding box center [784, 375] width 1568 height 750
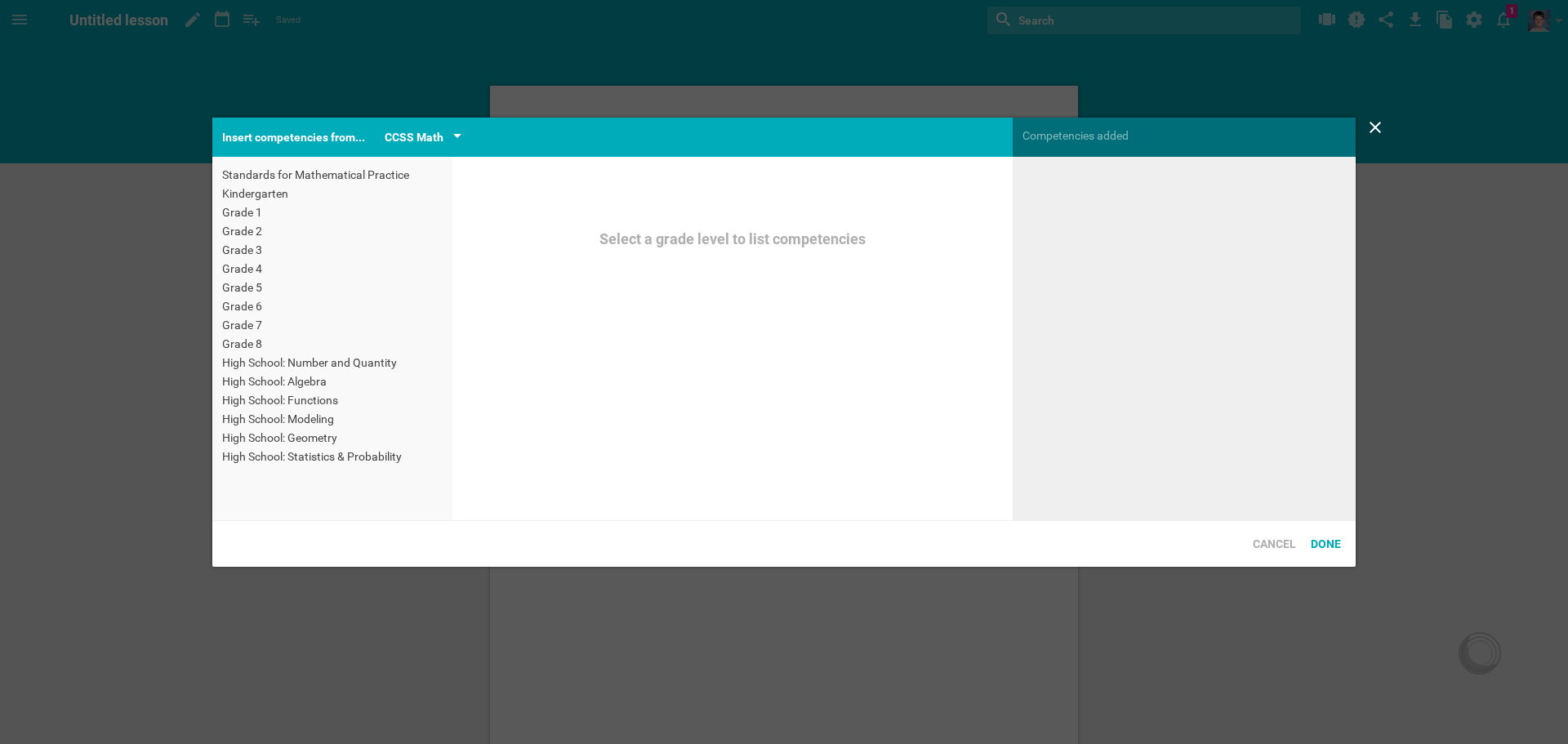
click at [426, 129] on div "CCSS Math" at bounding box center [413, 137] width 58 height 19
click at [617, 246] on div "Select a grade level to list competencies" at bounding box center [732, 239] width 421 height 18
click at [271, 376] on div "High School: Algebra" at bounding box center [332, 382] width 220 height 16
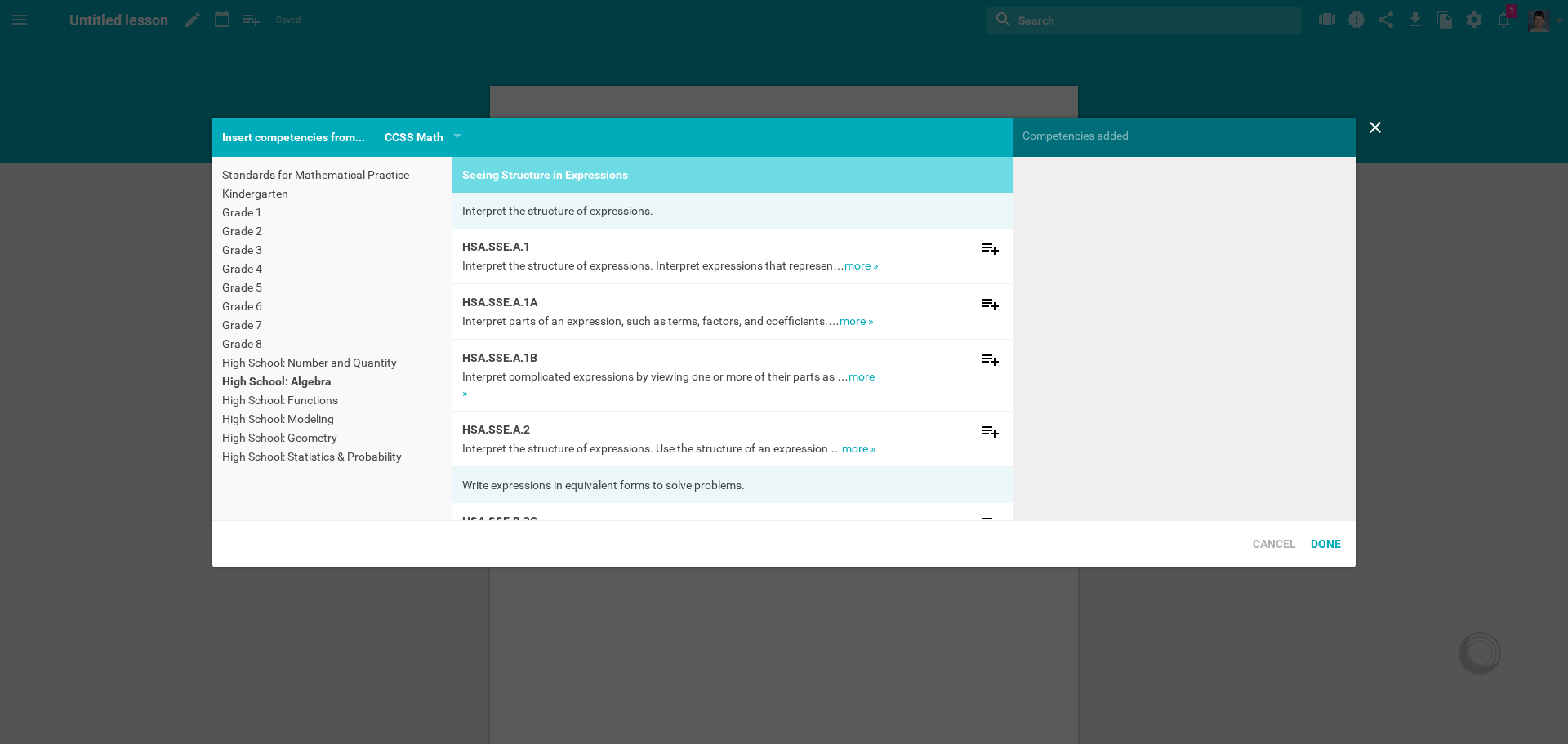
click at [539, 267] on span "Interpret the structure of expressions. Interpret expressions that represen…" at bounding box center [653, 265] width 382 height 13
click at [954, 253] on div "HSA.SSE.A.1 Interpret the structure of expressions. Interpret expressions that …" at bounding box center [732, 256] width 560 height 56
click at [983, 247] on icon at bounding box center [991, 249] width 16 height 12
click at [1326, 546] on div "Done" at bounding box center [1325, 544] width 45 height 31
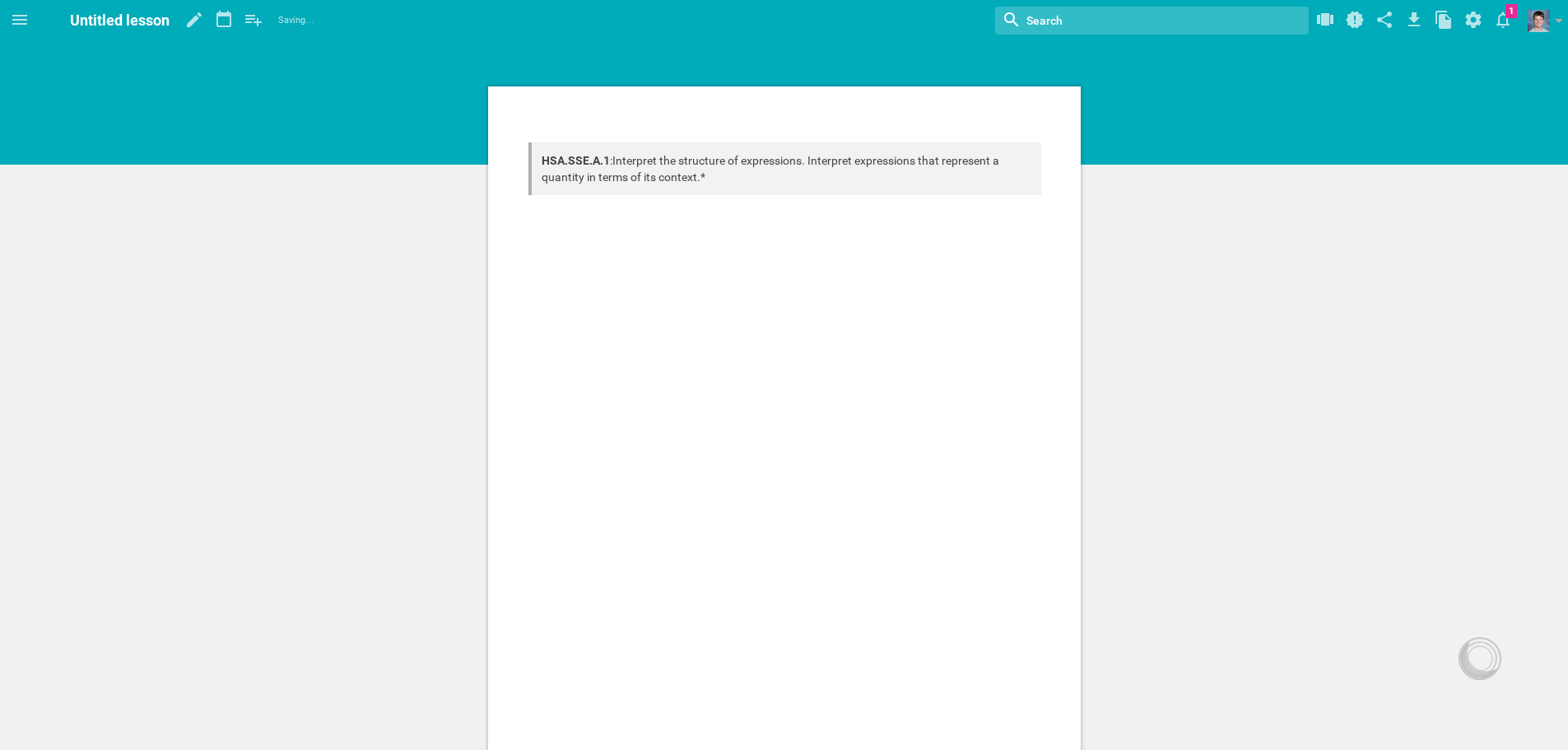
click at [626, 163] on div "HSA.SSE.A.1 : Interpret the structure of expressions. Interpret expressions tha…" at bounding box center [784, 169] width 513 height 53
click at [841, 77] on hgroup "Section Subsection Title Paragraph Website URL… Google Drive file (or folder)… …" at bounding box center [803, 60] width 1529 height 38
click at [842, 70] on div "HSA.SSE.A.1 : Interpret the structure of expressions. Interpret expressions tha…" at bounding box center [784, 637] width 1568 height 1274
click at [13, 18] on icon at bounding box center [20, 20] width 20 height 20
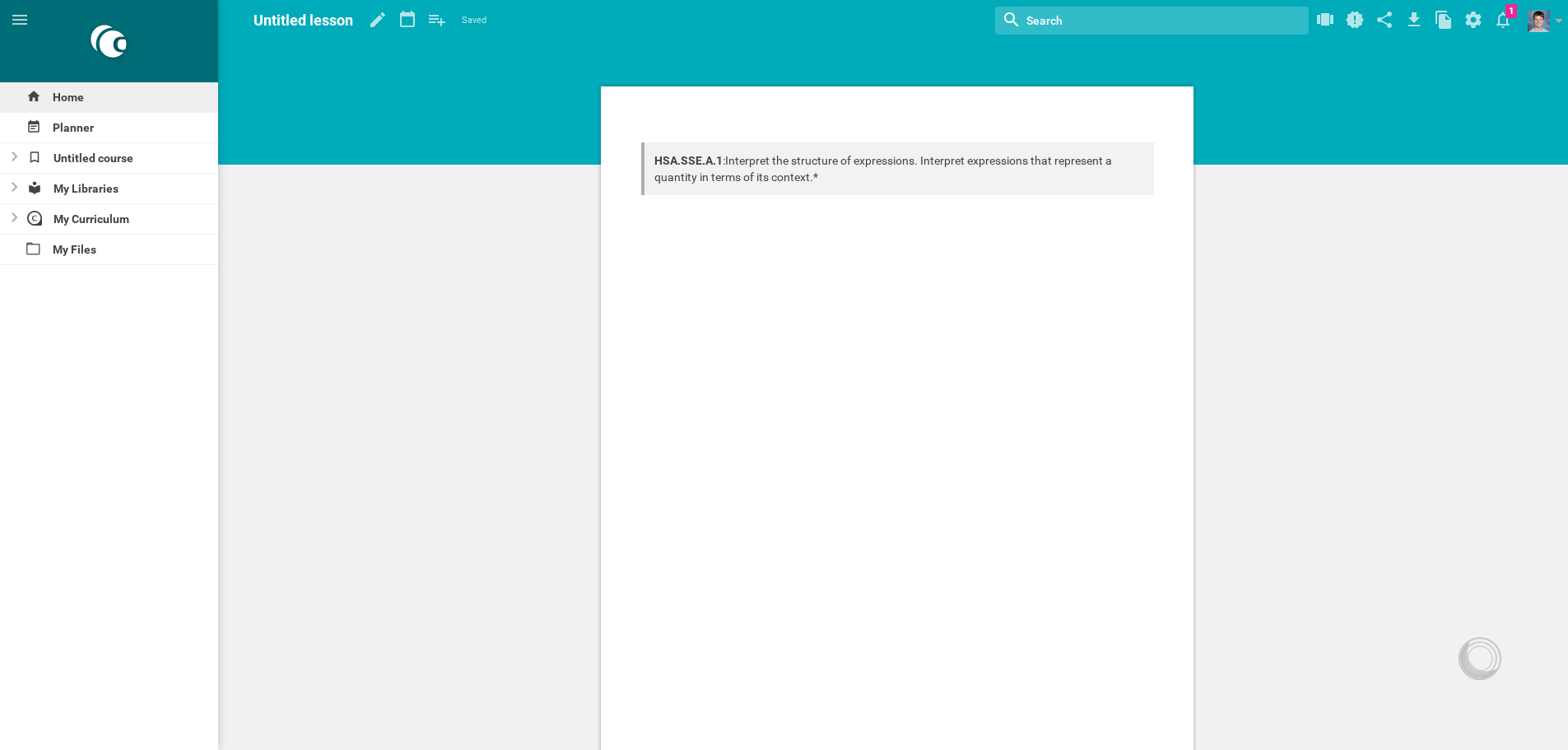
click at [58, 97] on div "Home" at bounding box center [109, 96] width 218 height 29
